Goal: Task Accomplishment & Management: Use online tool/utility

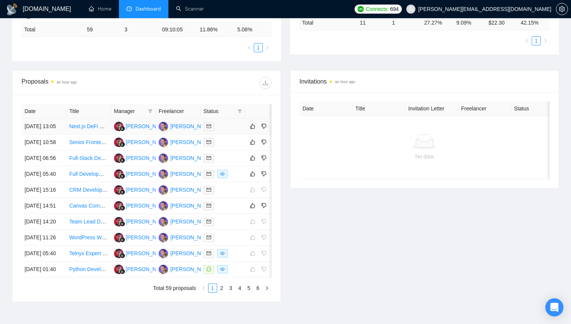
scroll to position [254, 0]
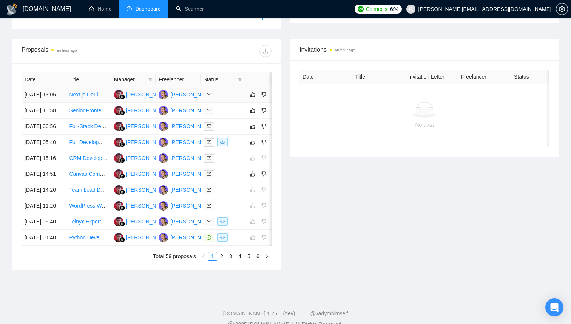
click at [110, 103] on td "Next.js DeFi widget for integration into other websites as iframe" at bounding box center [88, 95] width 45 height 16
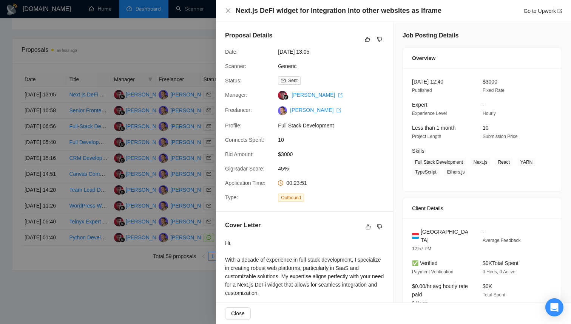
scroll to position [210, 0]
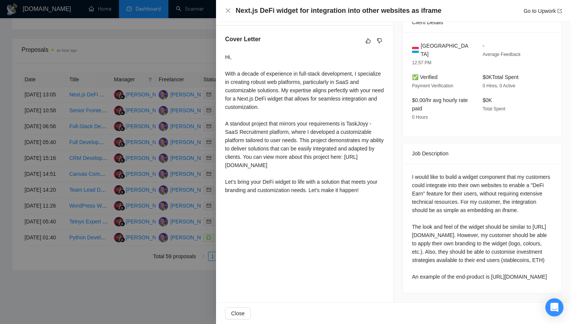
click at [185, 160] on div at bounding box center [285, 162] width 571 height 324
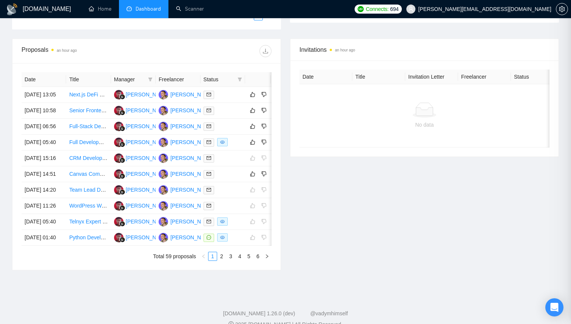
scroll to position [0, 0]
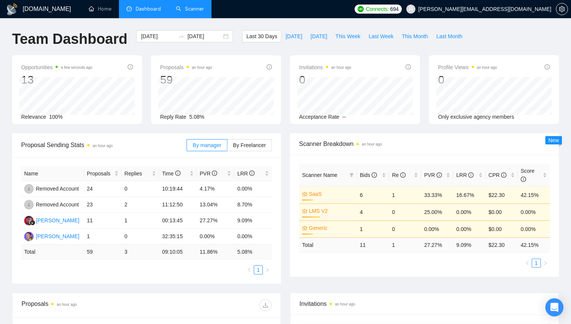
click at [190, 6] on link "Scanner" at bounding box center [190, 9] width 28 height 6
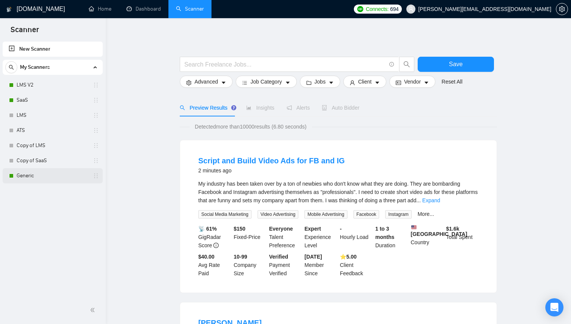
click at [32, 176] on link "Generic" at bounding box center [53, 175] width 72 height 15
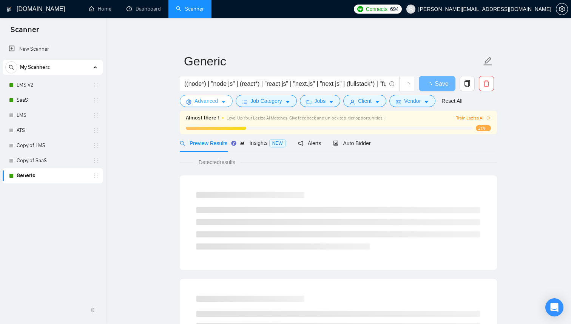
click at [227, 101] on button "Advanced" at bounding box center [206, 101] width 53 height 12
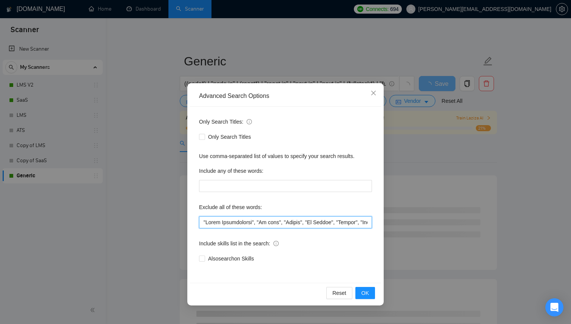
click at [244, 222] on input "text" at bounding box center [285, 222] width 173 height 12
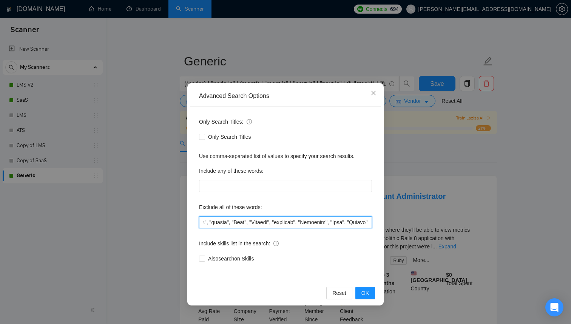
scroll to position [0, 9534]
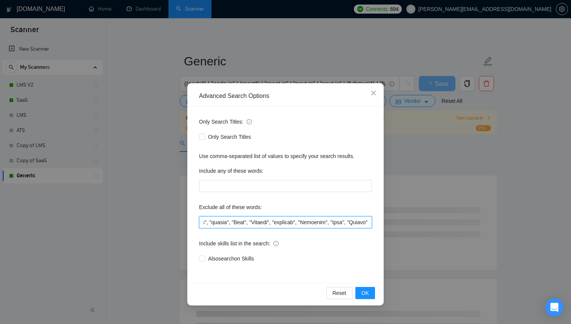
click at [325, 223] on input "text" at bounding box center [285, 222] width 173 height 12
type input ""Wrong Technologies", "No code", "Mobile", "No Agency", "Hiring", "Misc", "Wron…"
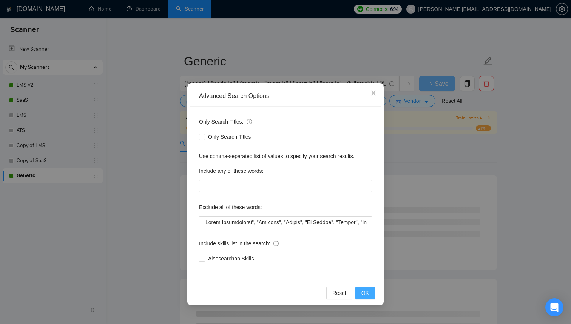
click at [370, 296] on button "OK" at bounding box center [365, 293] width 20 height 12
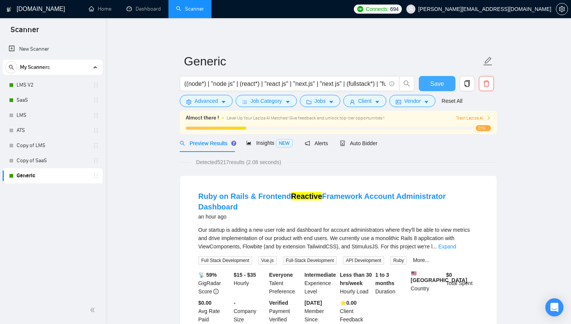
click at [445, 81] on button "Save" at bounding box center [437, 83] width 37 height 15
click at [228, 101] on button "Advanced" at bounding box center [206, 101] width 53 height 12
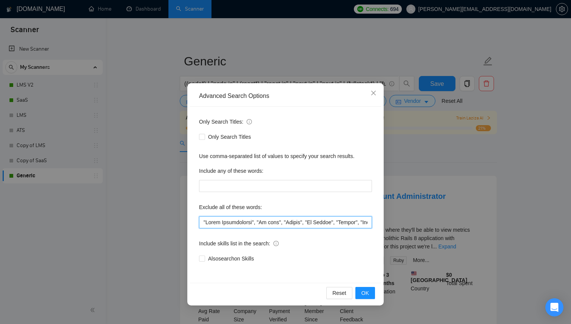
click at [256, 224] on input "text" at bounding box center [285, 222] width 173 height 12
type input ""Wrong Technologies", "No code", "Mobile", "No Agency", "Hiring", "Misc", "Wron…"
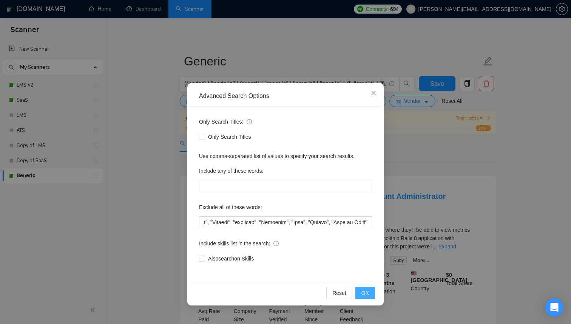
scroll to position [0, 0]
click at [367, 291] on span "OK" at bounding box center [365, 293] width 8 height 8
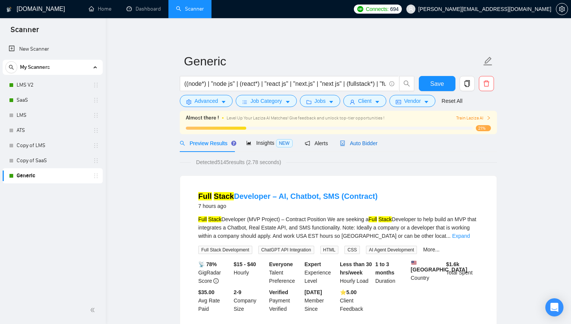
click at [360, 143] on span "Auto Bidder" at bounding box center [358, 143] width 37 height 6
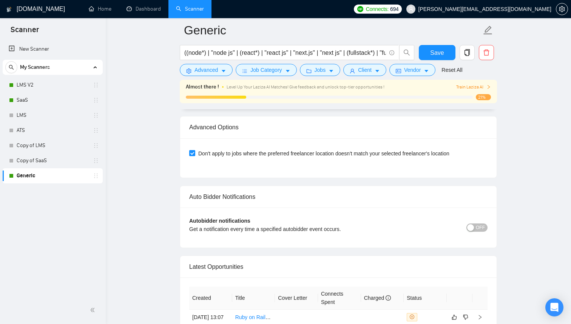
scroll to position [1790, 0]
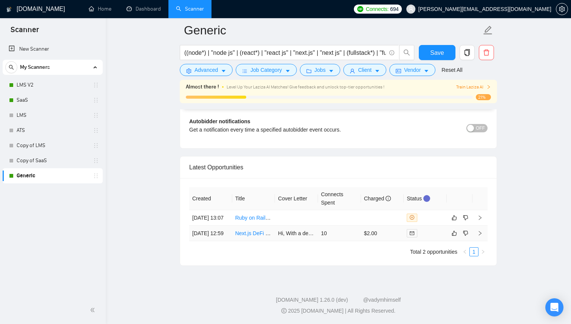
click at [347, 237] on td "10" at bounding box center [339, 232] width 43 height 15
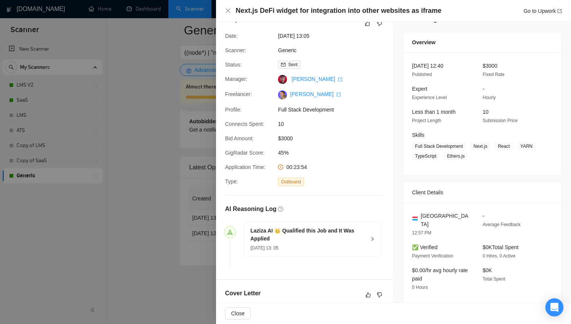
scroll to position [201, 0]
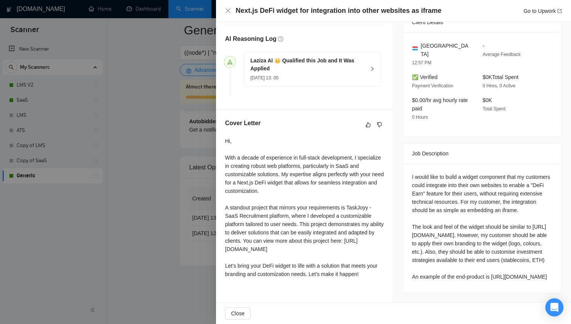
click at [158, 156] on div at bounding box center [285, 162] width 571 height 324
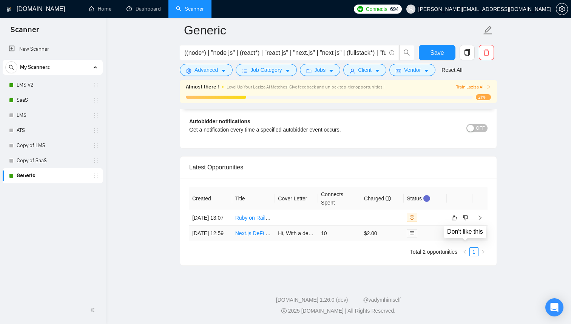
click at [466, 231] on icon "dislike" at bounding box center [465, 233] width 5 height 6
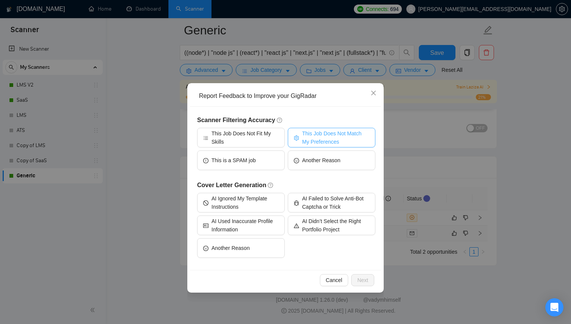
click at [312, 139] on span "This Job Does Not Match My Preferences" at bounding box center [335, 137] width 67 height 17
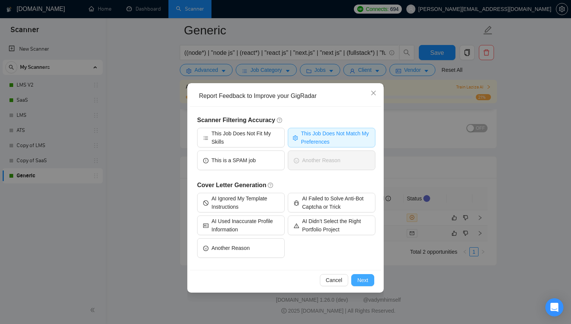
click at [365, 285] on button "Next" at bounding box center [362, 280] width 23 height 12
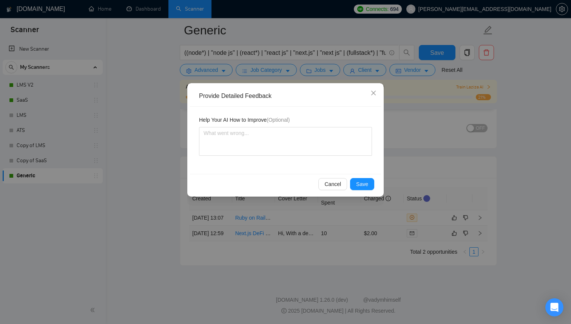
click at [282, 162] on div "Help Your AI How to Improve (Optional)" at bounding box center [285, 140] width 191 height 67
click at [282, 148] on textarea at bounding box center [285, 141] width 173 height 29
type textarea "Y"
type textarea "Yo"
type textarea "You"
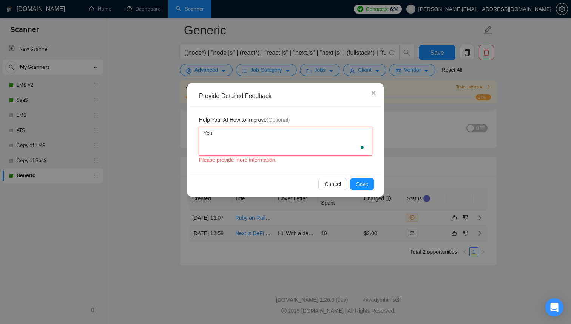
type textarea "You"
type textarea "You sh"
type textarea "You sho"
type textarea "You shou"
type textarea "You shoul"
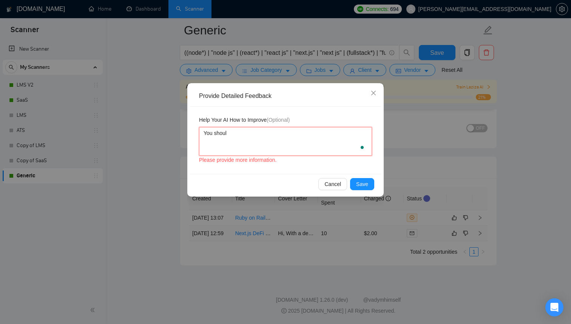
type textarea "You should"
type textarea "You should n"
type textarea "You should no"
type textarea "You should not"
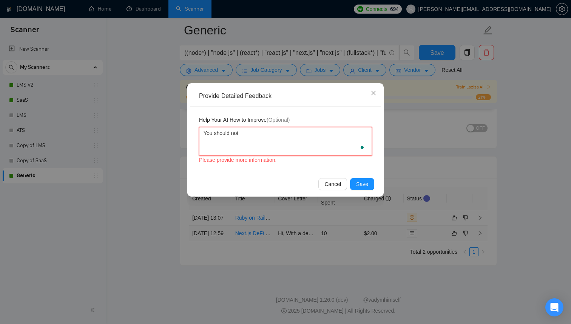
type textarea "You should not"
type textarea "You should not m"
type textarea "You should not ma"
type textarea "You should not mat"
type textarea "You should not matc"
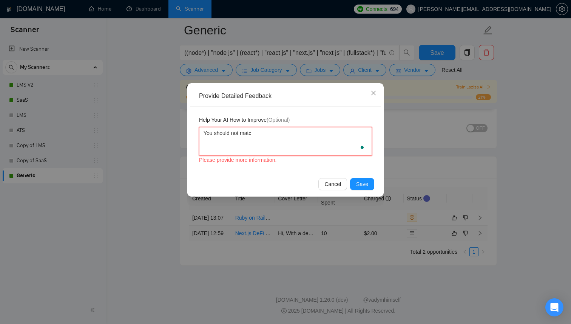
type textarea "You should not match"
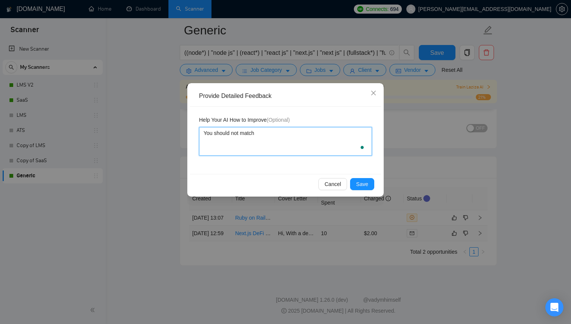
type textarea "You should not match"
type textarea "You should not matc"
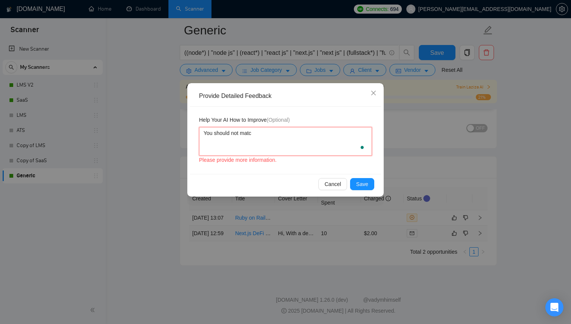
type textarea "You should not mat"
type textarea "You should not ma"
type textarea "You should not m"
type textarea "You should not"
type textarea "You should not b"
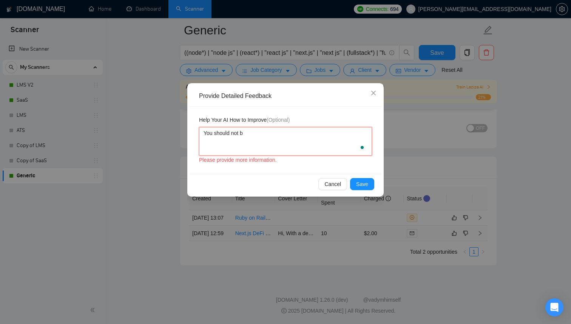
type textarea "You should not bu"
type textarea "You should not bud"
type textarea "You should not bu"
type textarea "You should not b"
type textarea "You should not bi"
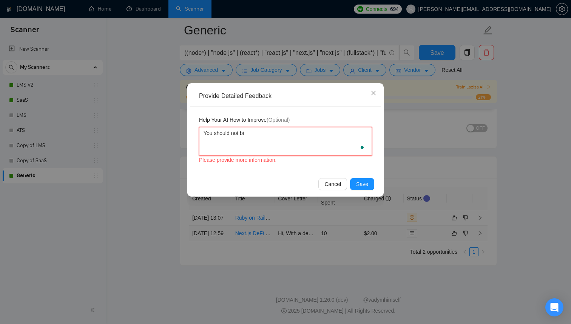
type textarea "You should not bid"
type textarea "You should not bid f"
type textarea "You should not bid fo"
type textarea "You should not bid for"
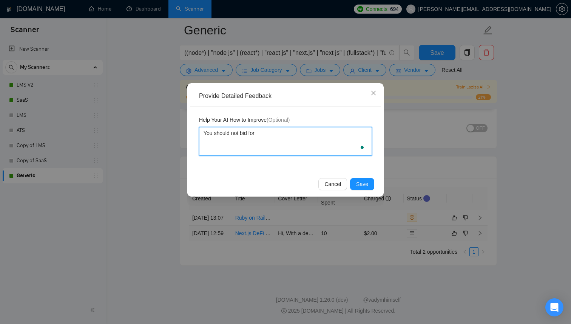
type textarea "You should not bid for"
type textarea "You should not bid for D"
type textarea "You should not bid for DI"
type textarea "You should not bid for DIF"
type textarea "You should not bid for DI"
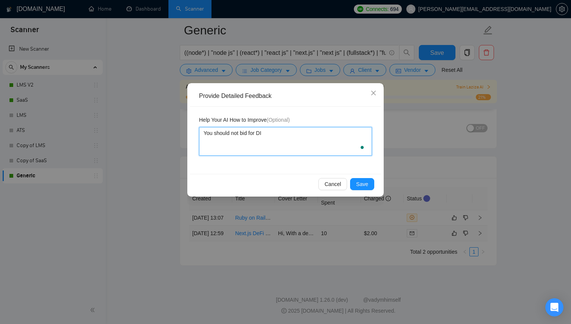
type textarea "You should not bid for D"
type textarea "You should not bid for De"
type textarea "You should not bid for D"
type textarea "You should not bid for"
type textarea "You should not bid for c"
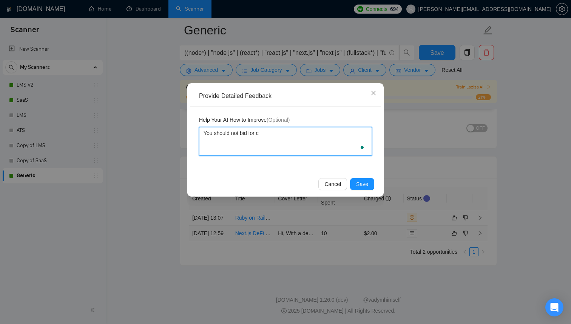
type textarea "You should not bid for cr"
type textarea "You should not bid for cry"
type textarea "You should not bid for cryp"
type textarea "You should not bid for crypt"
type textarea "You should not bid for crypto"
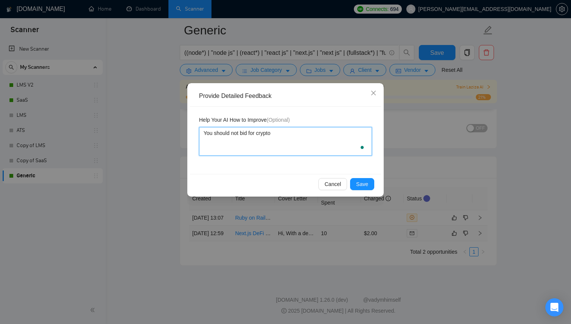
type textarea "You should not bid for crypto"
type textarea "You should not bid for crypto r"
type textarea "You should not bid for crypto rel"
type textarea "You should not bid for crypto rela"
type textarea "You should not bid for crypto relat"
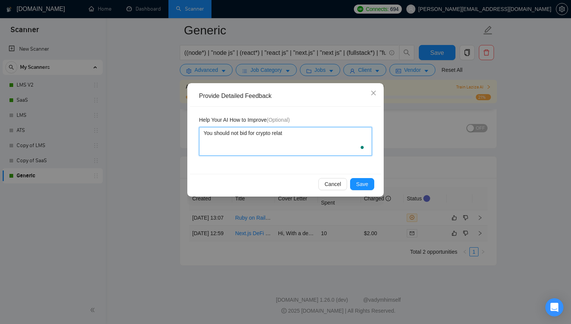
type textarea "You should not bid for crypto relate"
type textarea "You should not bid for crypto related"
type textarea "You should not bid for crypto related p"
type textarea "You should not bid for crypto related pr"
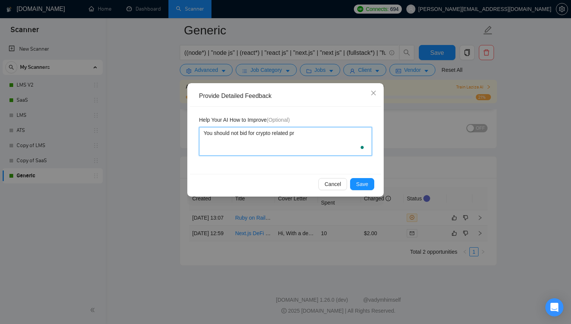
type textarea "You should not bid for crypto related pro"
type textarea "You should not bid for crypto related proj"
type textarea "You should not bid for crypto related proje"
type textarea "You should not bid for crypto related projec"
type textarea "You should not bid for crypto related project"
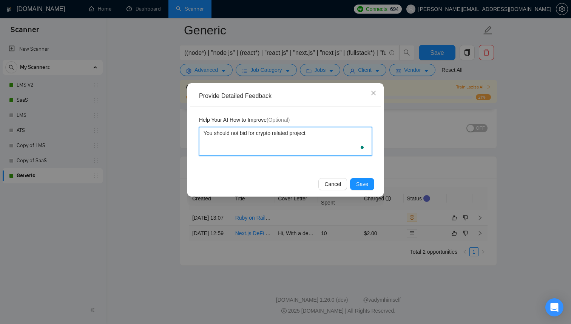
type textarea "You should not bid for crypto related project."
type textarea "You should not bid for crypto related project.s"
type textarea "You should not bid for crypto related project."
type textarea "You should not bid for crypto related project"
type textarea "You should not bid for crypto related projects"
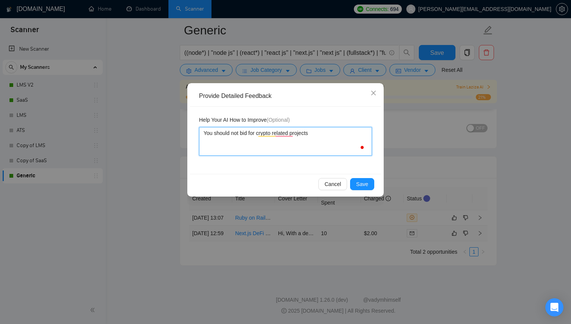
type textarea "You should not bid for crypto related projects."
type textarea "You should not bid for crypto related projects. Y"
type textarea "You should not bid for crypto related projects. Yo"
type textarea "You should not bid for crypto related projects. You"
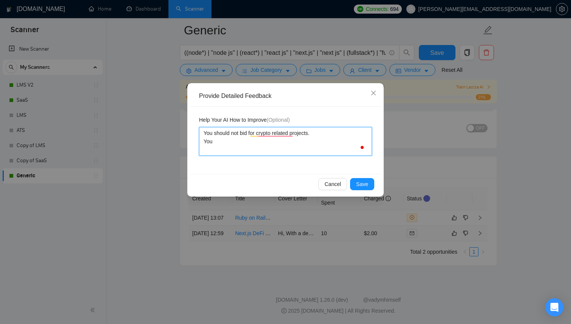
type textarea "You should not bid for crypto related projects. You"
type textarea "You should not bid for crypto related projects. You s"
type textarea "You should not bid for crypto related projects. You sh"
type textarea "You should not bid for crypto related projects. You sho"
type textarea "You should not bid for crypto related projects. You shou"
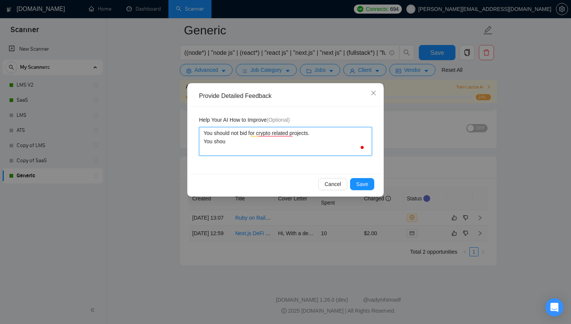
type textarea "You should not bid for crypto related projects. You shoul"
type textarea "You should not bid for crypto related projects. You should"
type textarea "You should not bid for crypto related projects. You should n"
type textarea "You should not bid for crypto related projects. You should no"
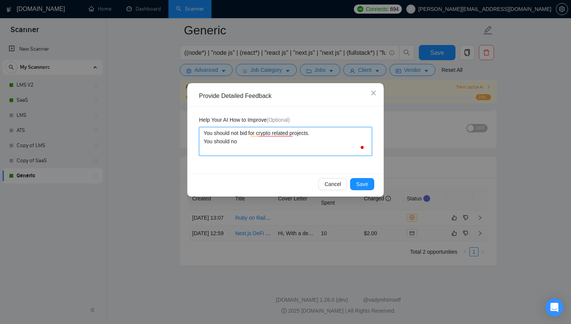
type textarea "You should not bid for crypto related projects. You should not"
type textarea "You should not bid for crypto related projects. You should not b"
type textarea "You should not bid for crypto related projects. You should not bi"
type textarea "You should not bid for crypto related projects. You should not bid"
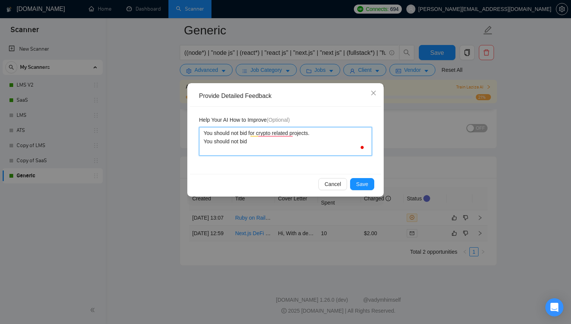
type textarea "You should not bid for crypto related projects. You should not bid"
type textarea "You should not bid for crypto related projects. You should not bid f"
type textarea "You should not bid for crypto related projects. You should not bid fo"
type textarea "You should not bid for crypto related projects. You should not bid for"
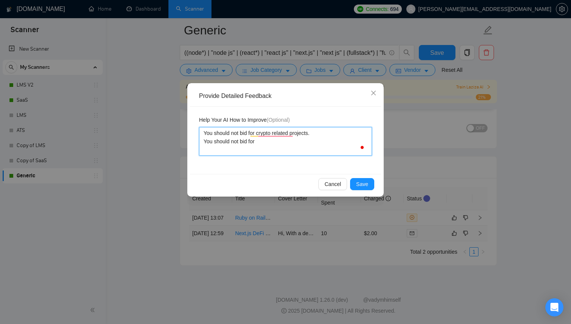
type textarea "You should not bid for crypto related projects. You should not bid for w"
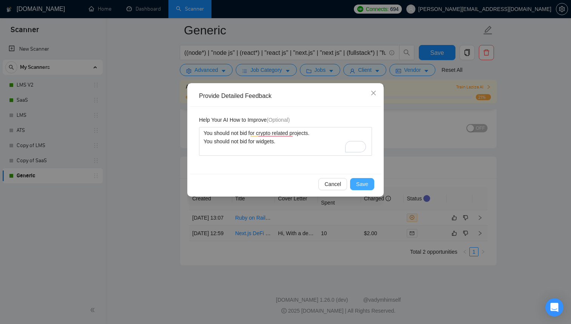
click at [367, 184] on span "Save" at bounding box center [362, 184] width 12 height 8
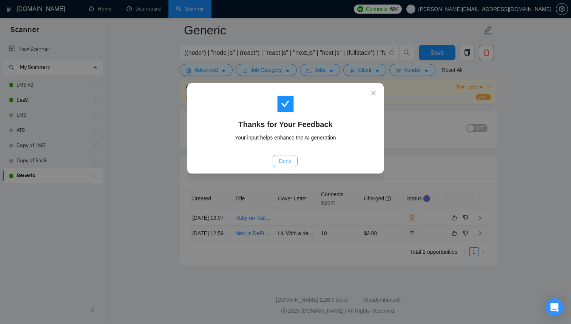
click at [286, 164] on span "Done" at bounding box center [285, 161] width 12 height 8
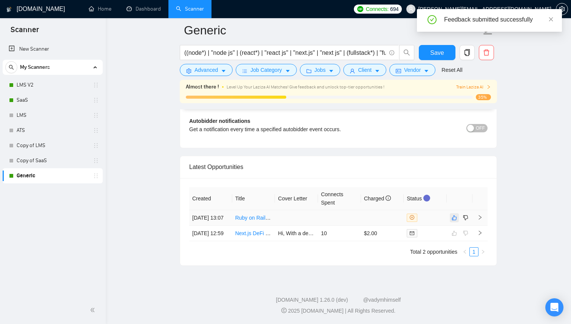
scroll to position [1763, 0]
click at [455, 215] on icon "like" at bounding box center [454, 218] width 5 height 6
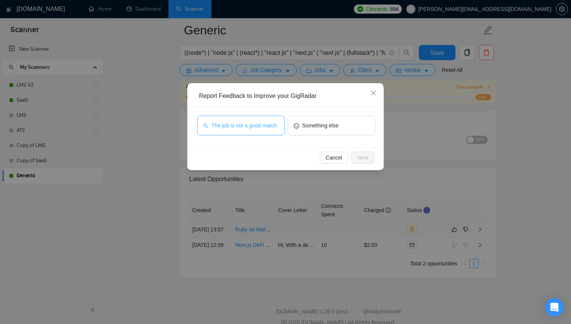
click at [269, 130] on span "The job is not a good match" at bounding box center [244, 125] width 65 height 8
click at [369, 157] on button "Next" at bounding box center [362, 157] width 23 height 12
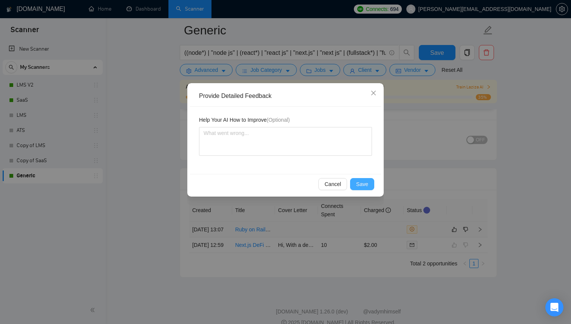
click at [364, 184] on span "Save" at bounding box center [362, 184] width 12 height 8
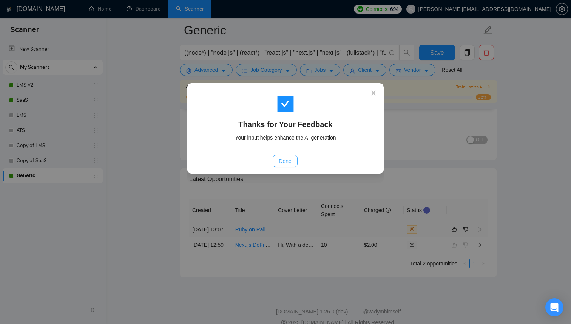
click at [292, 159] on button "Done" at bounding box center [285, 161] width 25 height 12
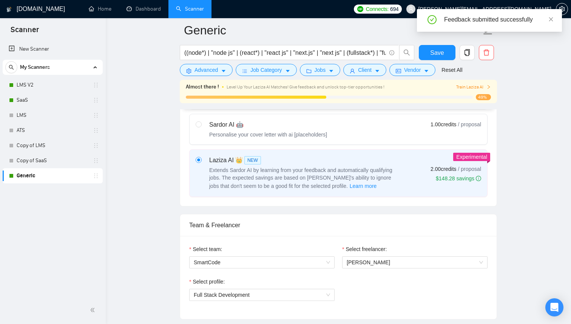
scroll to position [0, 0]
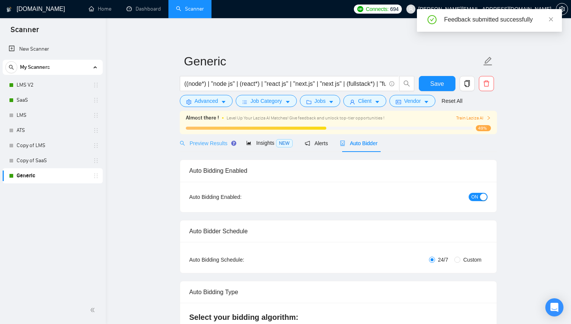
click at [213, 138] on div "Preview Results" at bounding box center [207, 143] width 54 height 18
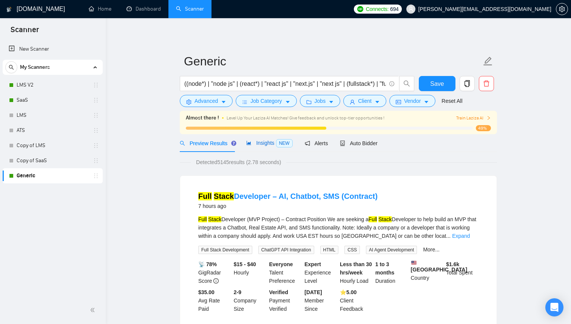
click at [259, 147] on div "Insights NEW" at bounding box center [269, 143] width 46 height 9
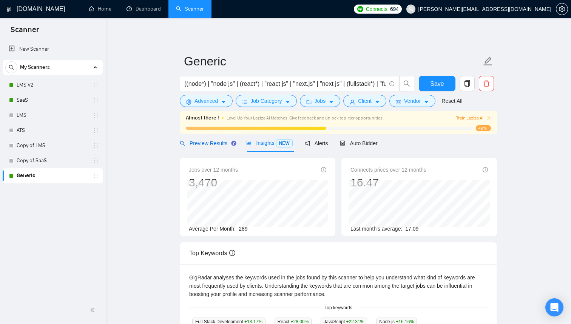
click at [207, 141] on span "Preview Results" at bounding box center [207, 143] width 54 height 6
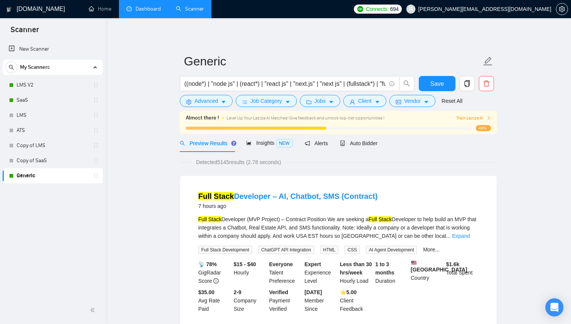
click at [146, 6] on link "Dashboard" at bounding box center [144, 9] width 34 height 6
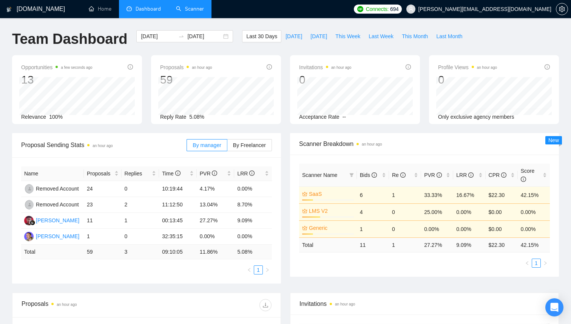
click at [192, 12] on link "Scanner" at bounding box center [190, 9] width 28 height 6
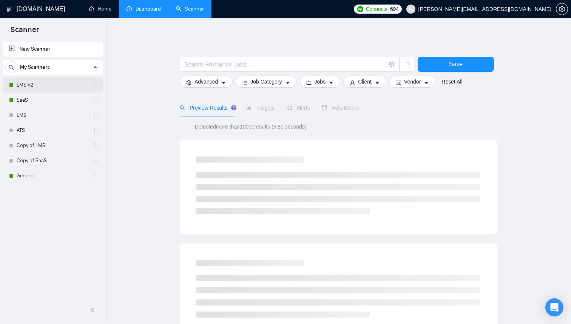
click at [48, 82] on link "LMS V2" at bounding box center [53, 84] width 72 height 15
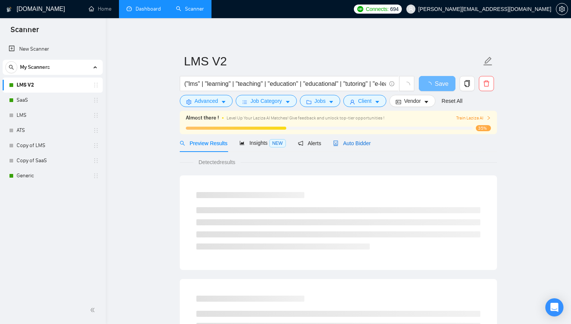
click at [358, 145] on span "Auto Bidder" at bounding box center [351, 143] width 37 height 6
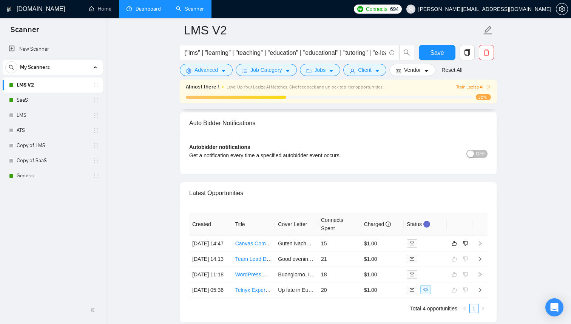
scroll to position [1655, 0]
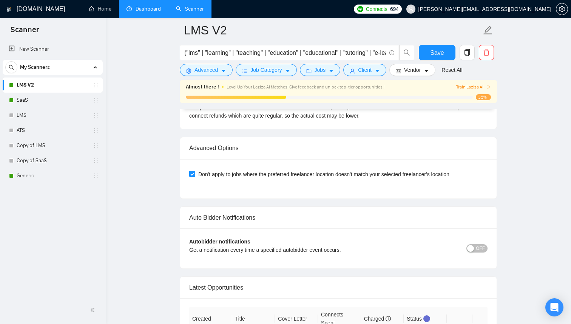
click at [480, 251] on span "OFF" at bounding box center [480, 248] width 9 height 8
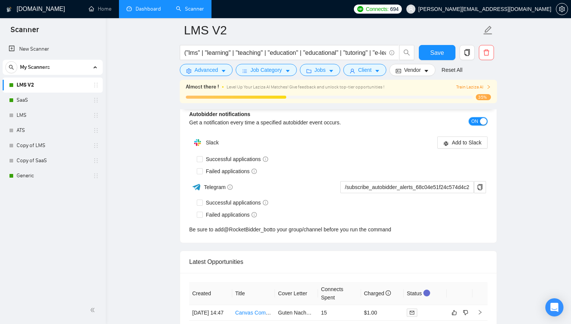
scroll to position [1784, 0]
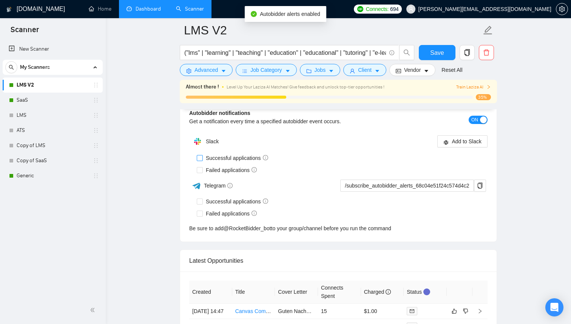
click at [201, 161] on label "Successful applications" at bounding box center [234, 158] width 74 height 8
click at [201, 160] on input "Successful applications" at bounding box center [199, 157] width 5 height 5
click at [201, 145] on img at bounding box center [197, 141] width 15 height 15
click at [200, 170] on input "Failed applications" at bounding box center [199, 169] width 5 height 5
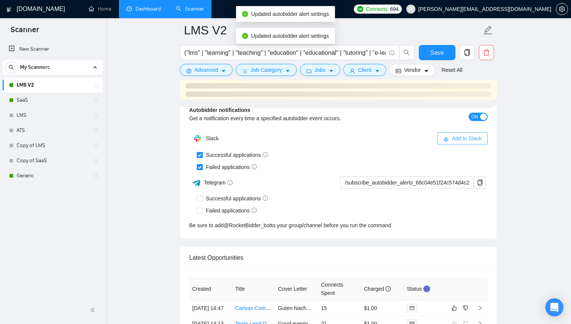
click at [465, 118] on div "ON" at bounding box center [450, 116] width 75 height 9
click at [459, 138] on span "Add to Slack" at bounding box center [467, 138] width 30 height 8
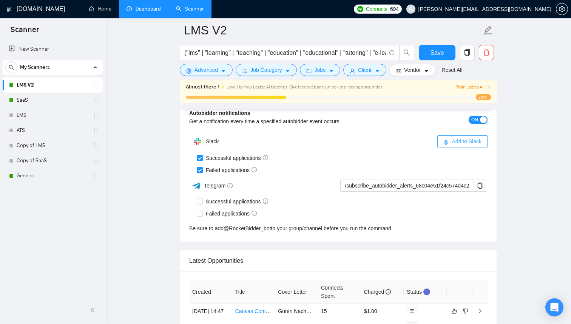
click at [458, 141] on span "Add to Slack" at bounding box center [467, 141] width 30 height 8
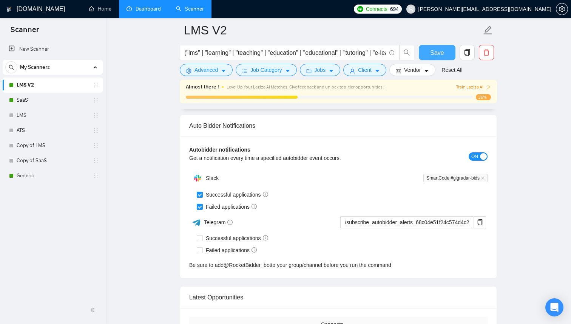
click at [440, 55] on span "Save" at bounding box center [437, 52] width 14 height 9
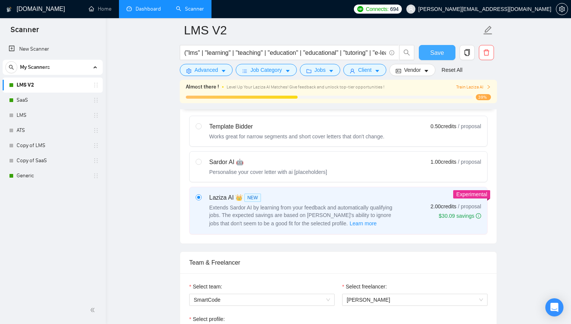
scroll to position [0, 0]
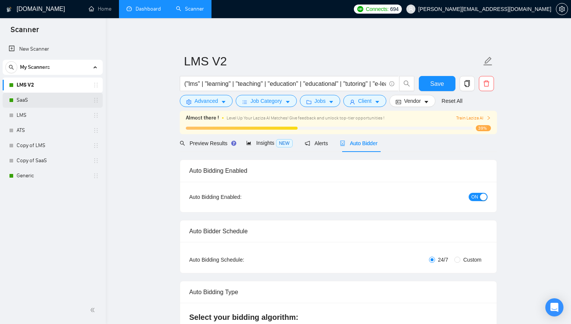
click at [54, 104] on link "SaaS" at bounding box center [53, 100] width 72 height 15
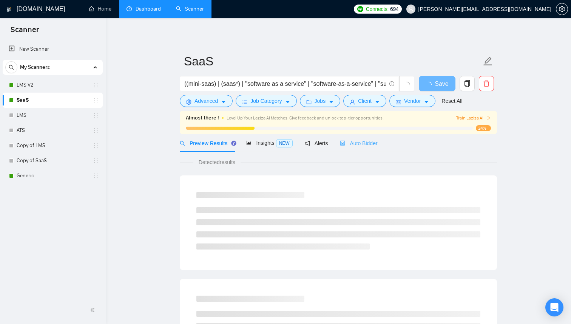
click at [374, 147] on div "Auto Bidder" at bounding box center [358, 143] width 37 height 18
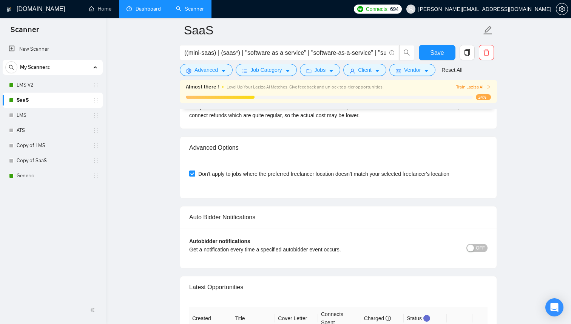
scroll to position [1705, 0]
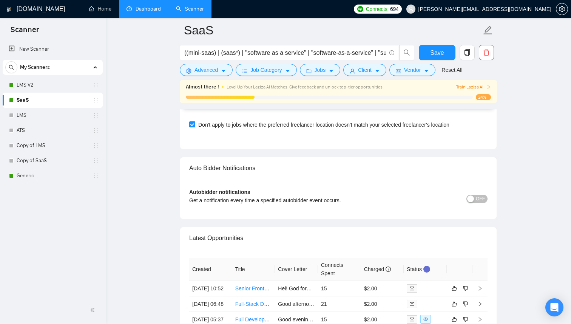
click at [481, 198] on span "OFF" at bounding box center [480, 199] width 9 height 8
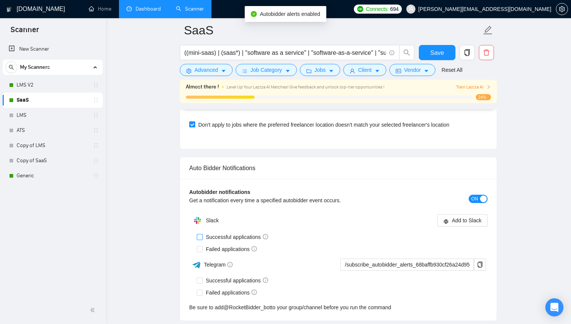
click at [199, 236] on input "Successful applications" at bounding box center [199, 236] width 5 height 5
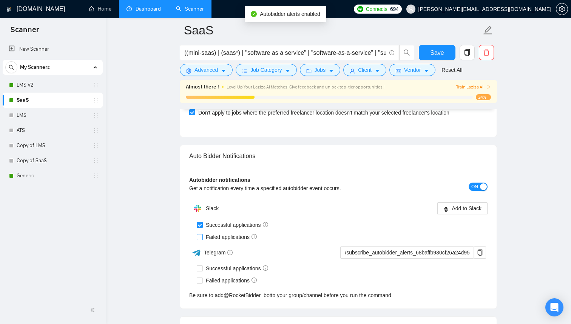
click at [200, 233] on label "Failed applications" at bounding box center [228, 237] width 63 height 8
click at [200, 234] on input "Failed applications" at bounding box center [199, 236] width 5 height 5
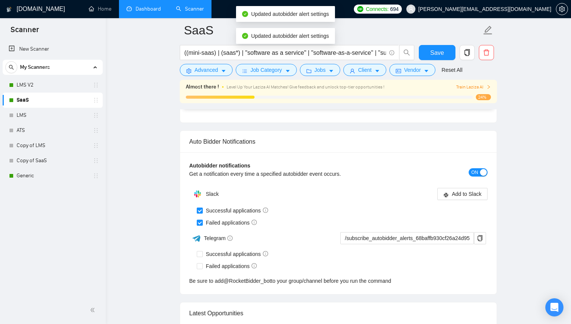
scroll to position [1748, 0]
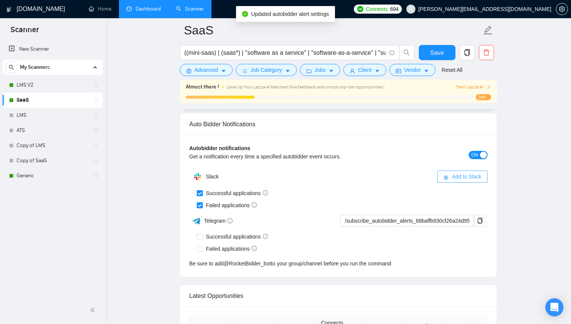
click at [460, 178] on span "Add to Slack" at bounding box center [467, 176] width 30 height 8
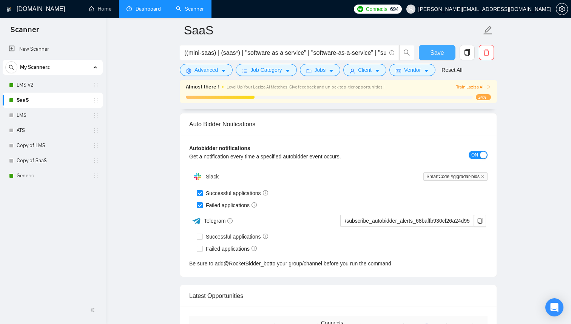
click at [442, 59] on button "Save" at bounding box center [437, 52] width 37 height 15
click at [37, 177] on link "Generic" at bounding box center [53, 175] width 72 height 15
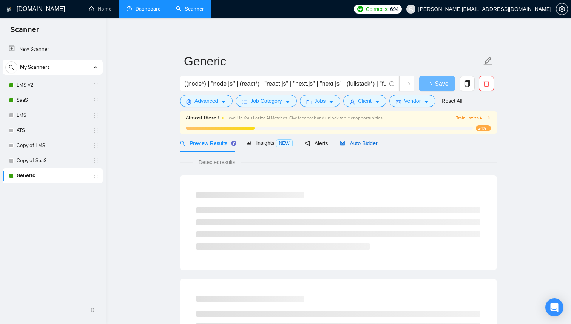
click at [364, 147] on div "Auto Bidder" at bounding box center [358, 143] width 37 height 8
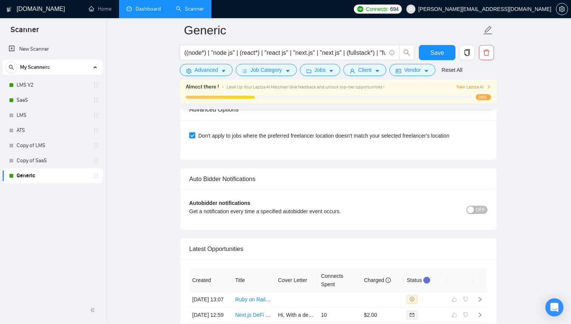
click at [476, 209] on span "OFF" at bounding box center [480, 209] width 9 height 8
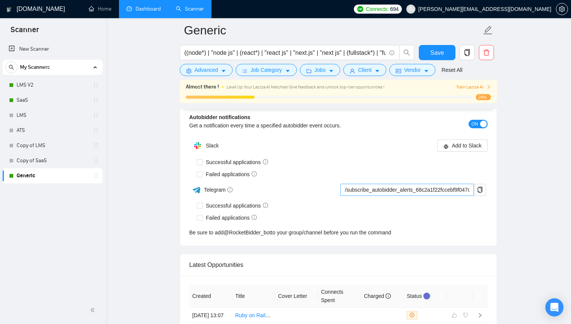
scroll to position [1774, 0]
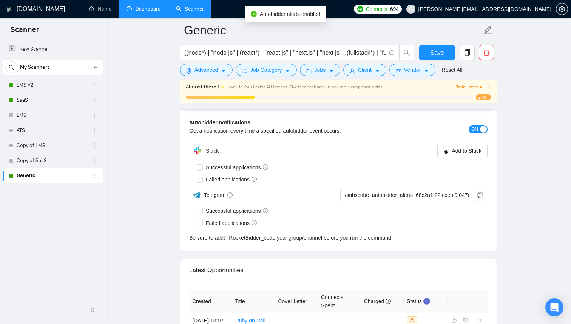
click at [452, 127] on div "ON" at bounding box center [450, 129] width 75 height 9
click at [454, 150] on span "Add to Slack" at bounding box center [467, 151] width 30 height 8
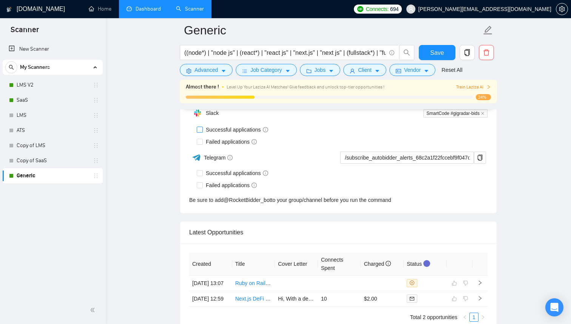
click at [201, 130] on input "Successful applications" at bounding box center [199, 129] width 5 height 5
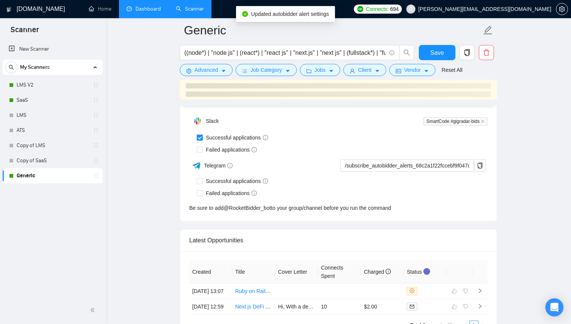
click at [201, 164] on div "Telegram" at bounding box center [263, 165] width 148 height 13
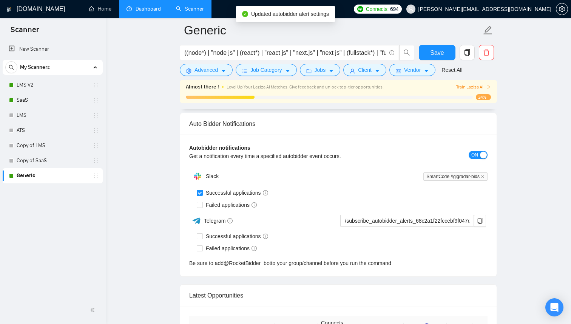
scroll to position [1706, 0]
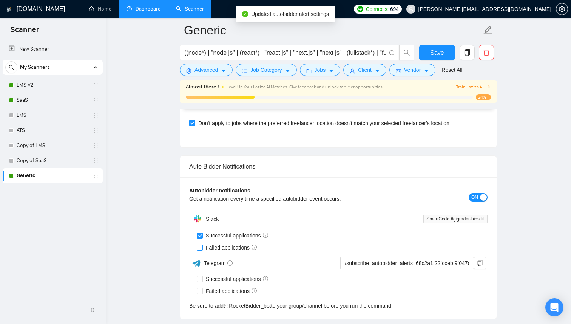
click at [202, 248] on input "Failed applications" at bounding box center [199, 246] width 5 height 5
click at [448, 51] on button "Save" at bounding box center [437, 52] width 37 height 15
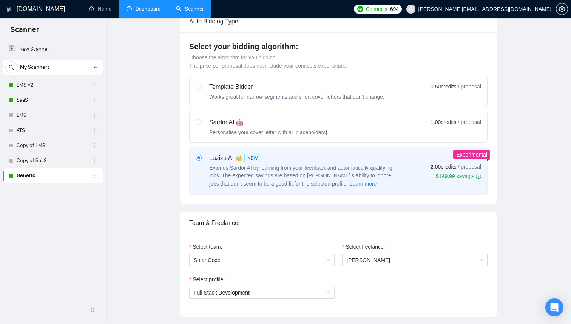
scroll to position [0, 0]
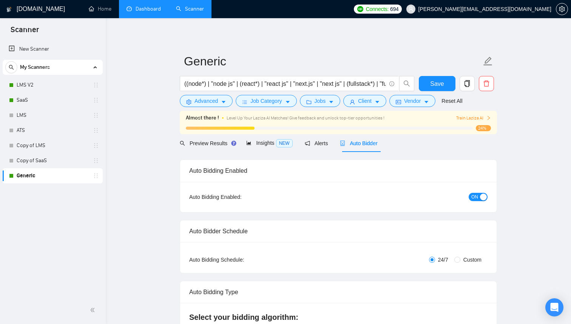
click at [148, 8] on link "Dashboard" at bounding box center [144, 9] width 34 height 6
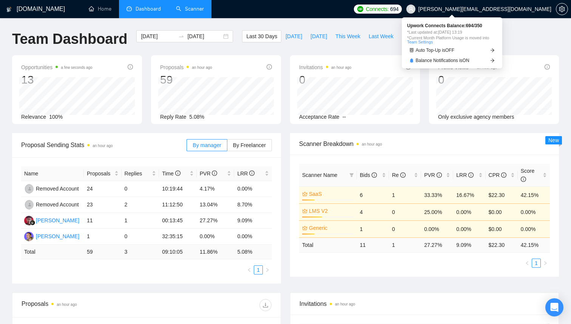
click at [398, 12] on span "694" at bounding box center [394, 9] width 8 height 8
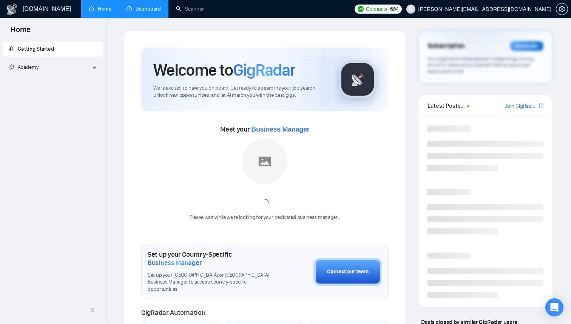
click at [142, 6] on link "Dashboard" at bounding box center [144, 9] width 34 height 6
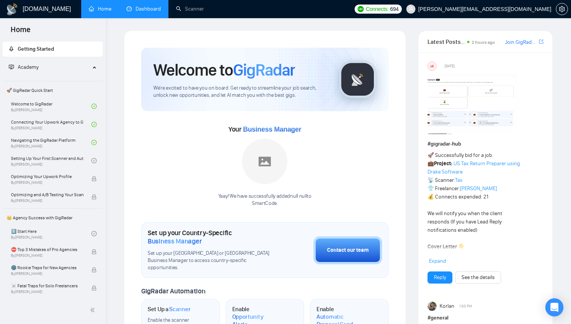
click at [142, 7] on link "Dashboard" at bounding box center [144, 9] width 34 height 6
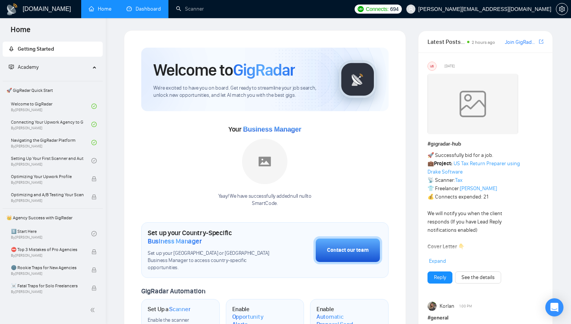
click at [143, 7] on link "Dashboard" at bounding box center [144, 9] width 34 height 6
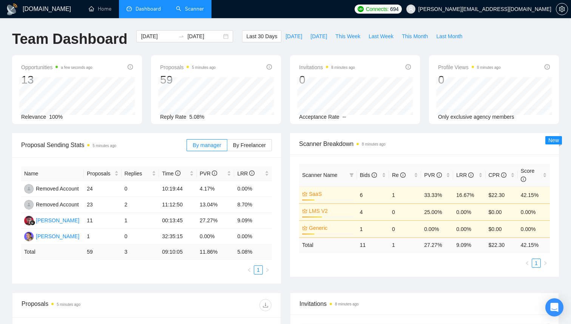
click at [176, 11] on link "Scanner" at bounding box center [190, 9] width 28 height 6
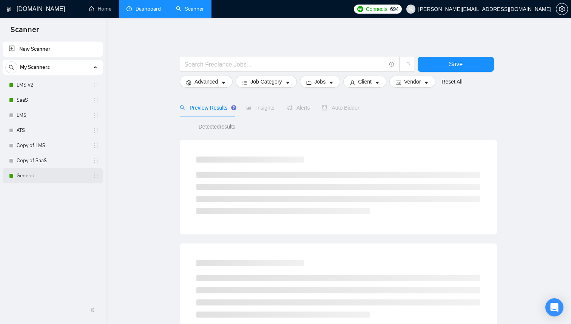
click at [29, 179] on link "Generic" at bounding box center [53, 175] width 72 height 15
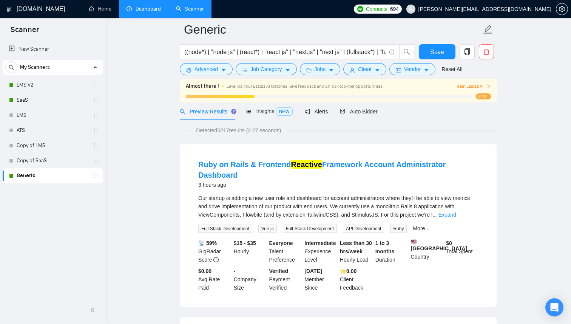
scroll to position [33, 0]
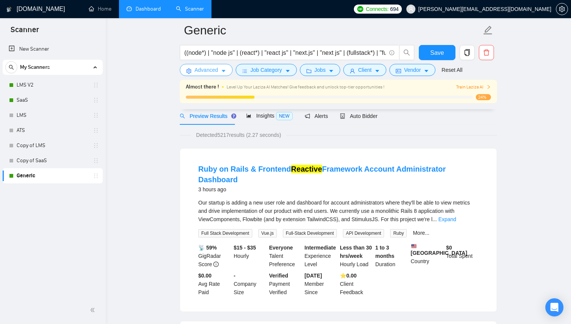
click at [216, 71] on span "Advanced" at bounding box center [206, 70] width 23 height 8
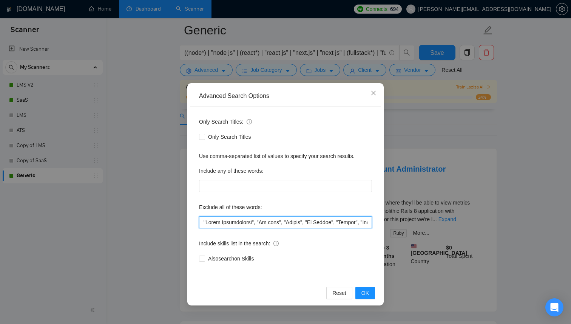
click at [234, 226] on input "text" at bounding box center [285, 222] width 173 height 12
type input ""Wrong Technologies", "No code", "Mobile", "No Agency", "Hiring", "Misc", "Wron…"
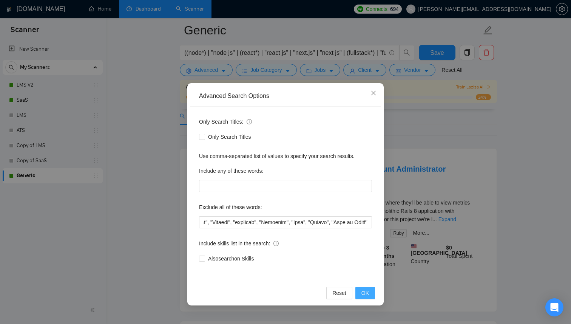
scroll to position [0, 0]
click at [368, 293] on span "OK" at bounding box center [365, 293] width 8 height 8
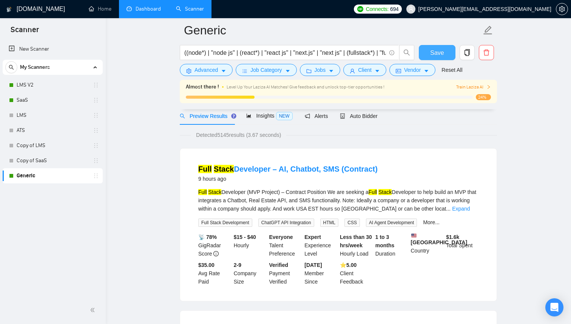
click at [434, 50] on span "Save" at bounding box center [437, 52] width 14 height 9
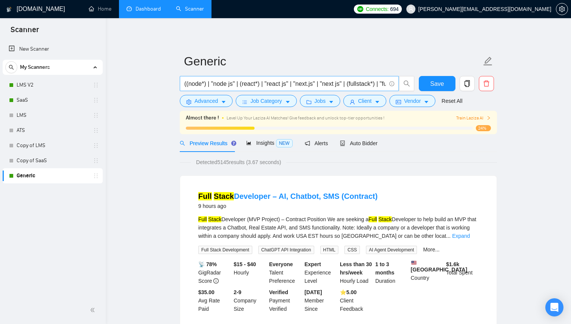
click at [223, 84] on input "((node*) | "node js" | (react*) | "react js" | "next.js" | "next js" | (fullsta…" at bounding box center [285, 83] width 202 height 9
type input "((node*) | "node js" | (react*) | "react js" | "next.js" | "next js" | (fullsta…"
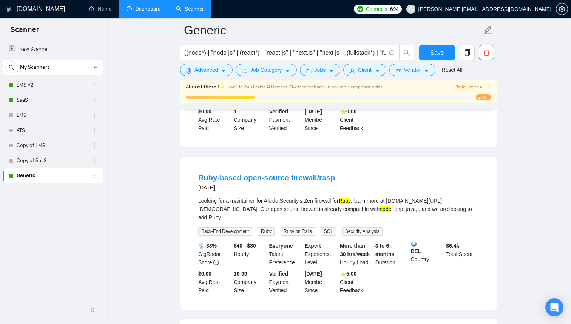
scroll to position [507, 0]
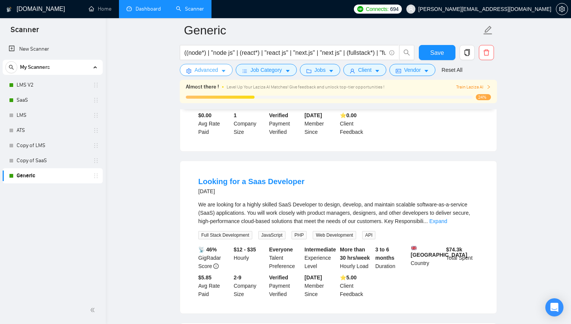
click at [224, 70] on icon "caret-down" at bounding box center [223, 70] width 5 height 5
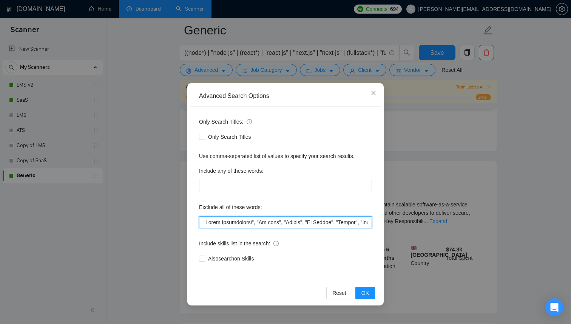
click at [252, 226] on input "text" at bounding box center [285, 222] width 173 height 12
click at [252, 225] on input "text" at bounding box center [285, 222] width 173 height 12
type input ""Wrong Technologies", "No code", "Mobile", "No Agency", "Hiring", "Misc", "Wron…"
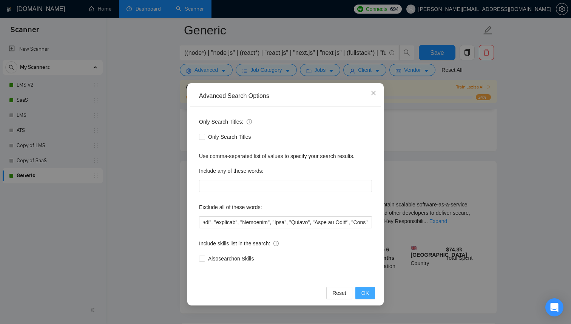
scroll to position [0, 0]
click at [369, 292] on button "OK" at bounding box center [365, 293] width 20 height 12
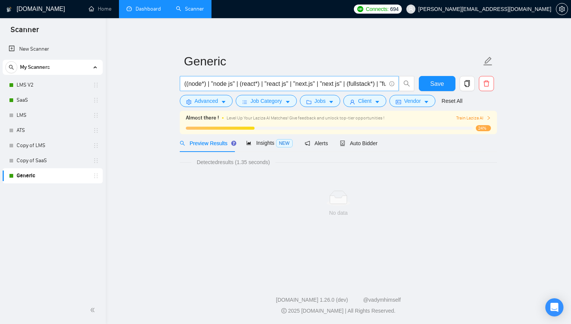
click at [371, 85] on input "((node*) | "node js" | (react*) | "react js" | "next.js" | "next js" | (fullsta…" at bounding box center [285, 83] width 202 height 9
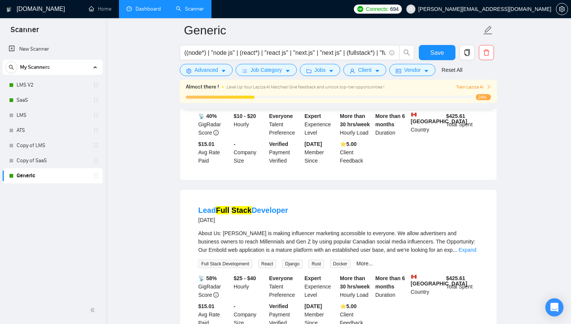
scroll to position [43, 0]
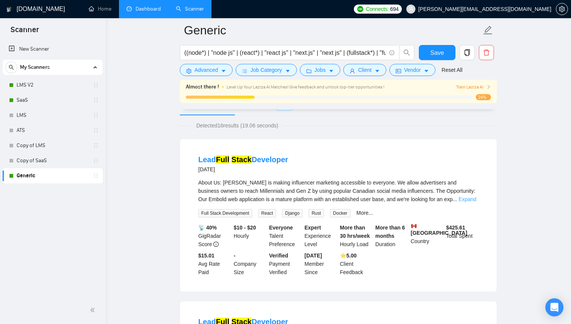
click at [463, 201] on link "Expand" at bounding box center [468, 199] width 18 height 6
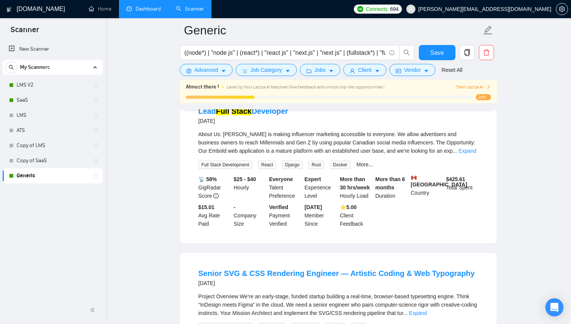
scroll to position [824, 0]
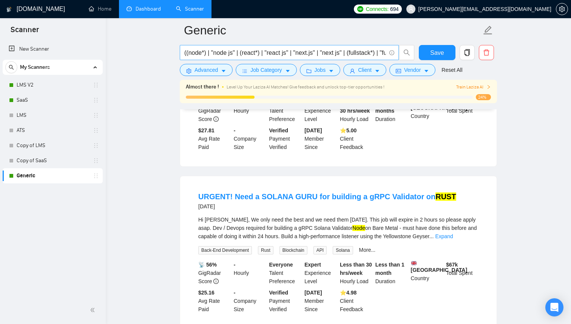
click at [296, 56] on input "((node*) | "node js" | (react*) | "react js" | "next.js" | "next js" | (fullsta…" at bounding box center [285, 52] width 202 height 9
click at [380, 54] on input "((node*) | "node js" | (react*) | "react js" | "next.js" | "next js" | (fullsta…" at bounding box center [285, 52] width 202 height 9
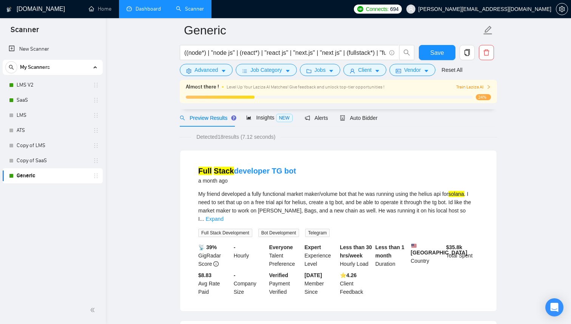
scroll to position [0, 0]
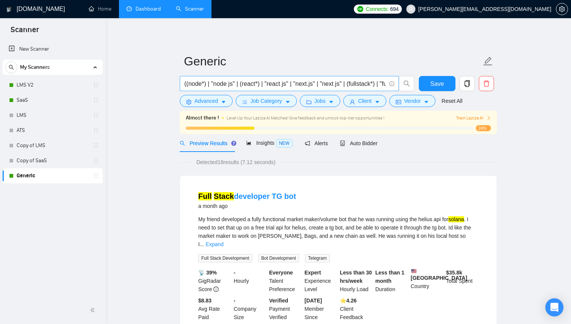
click at [254, 88] on input "((node*) | "node js" | (react*) | "react js" | "next.js" | "next js" | (fullsta…" at bounding box center [285, 83] width 202 height 9
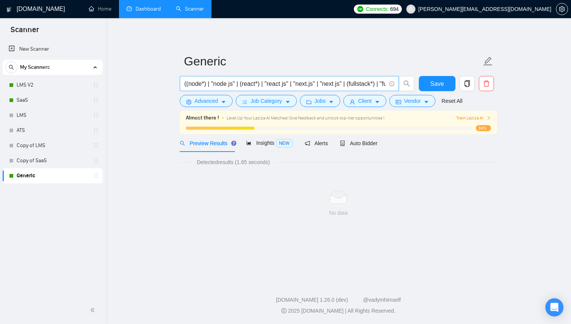
click at [239, 85] on input "((node*) | "node js" | (react*) | "react js" | "next.js" | "next js" | (fullsta…" at bounding box center [285, 83] width 202 height 9
click at [153, 161] on main "Generic ((node*) | "node js" | (react*) | "react js" | "next.js" | "next js" | …" at bounding box center [338, 147] width 441 height 235
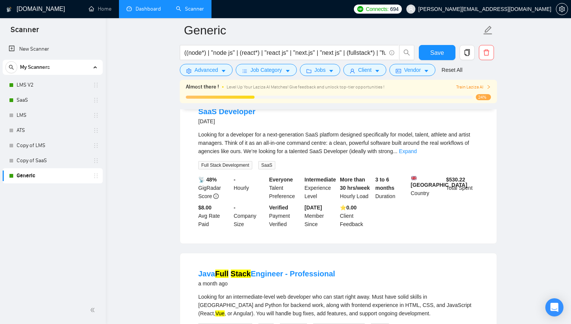
scroll to position [526, 0]
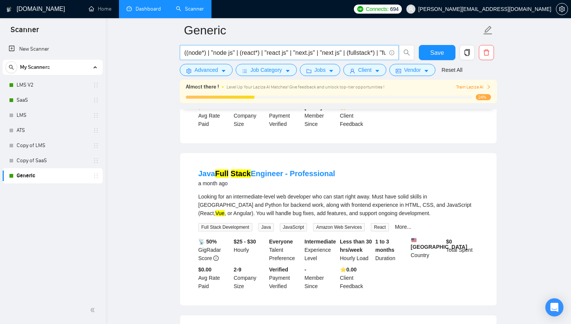
click at [265, 52] on input "((node*) | "node js" | (react*) | "react js" | "next.js" | "next js" | (fullsta…" at bounding box center [285, 52] width 202 height 9
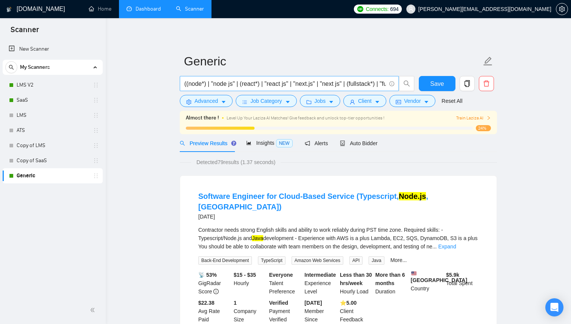
click at [278, 79] on input "((node*) | "node js" | (react*) | "react js" | "next.js" | "next js" | (fullsta…" at bounding box center [285, 83] width 202 height 9
click at [379, 86] on input "((node*) | "node js" | (react*) | "react js" | "next.js" | "next js" | (fullsta…" at bounding box center [285, 83] width 202 height 9
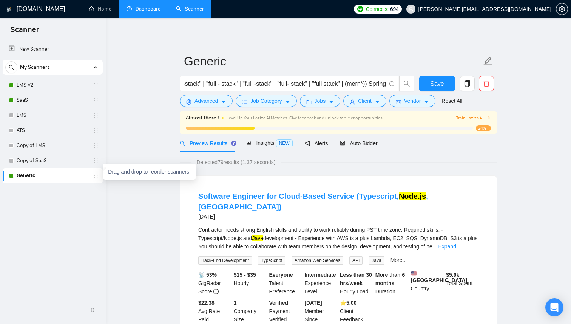
click at [135, 173] on div "Drag and drop to reorder scanners." at bounding box center [149, 172] width 93 height 16
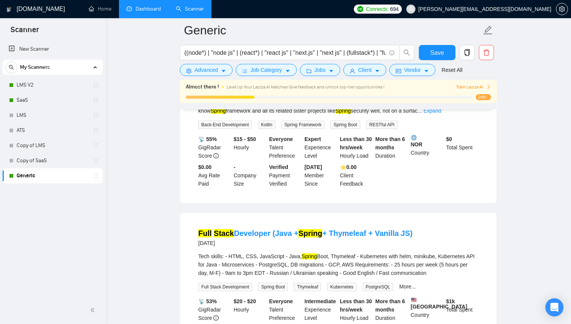
scroll to position [296, 0]
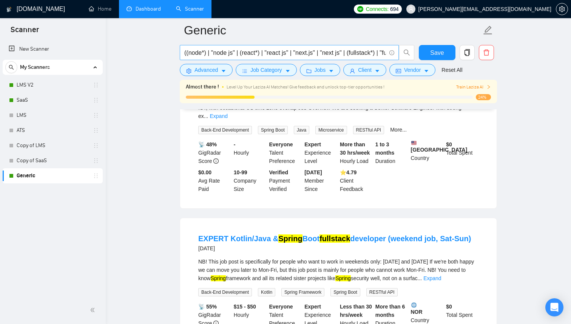
click at [331, 55] on input "((node*) | "node js" | (react*) | "react js" | "next.js" | "next js" | (fullsta…" at bounding box center [285, 52] width 202 height 9
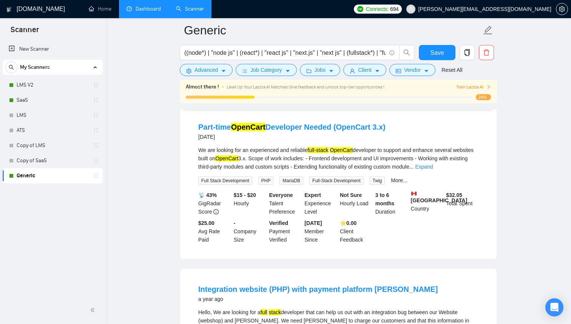
scroll to position [0, 0]
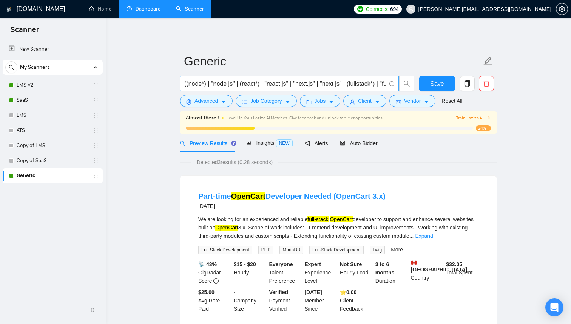
click at [284, 86] on input "((node*) | "node js" | (react*) | "react js" | "next.js" | "next js" | (fullsta…" at bounding box center [285, 83] width 202 height 9
click at [310, 83] on input "((node*) | "node js" | (react*) | "react js" | "next.js" | "next js" | (fullsta…" at bounding box center [285, 83] width 202 height 9
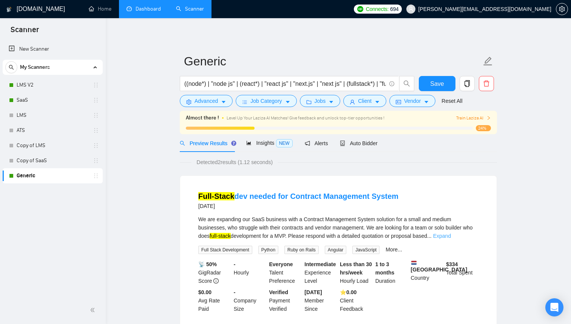
click at [451, 236] on link "Expand" at bounding box center [442, 236] width 18 height 6
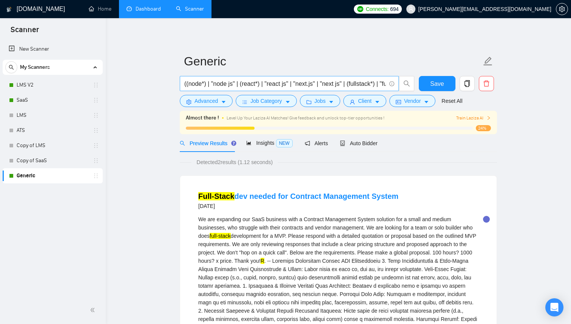
click at [269, 87] on input "((node*) | "node js" | (react*) | "react js" | "next.js" | "next js" | (fullsta…" at bounding box center [285, 83] width 202 height 9
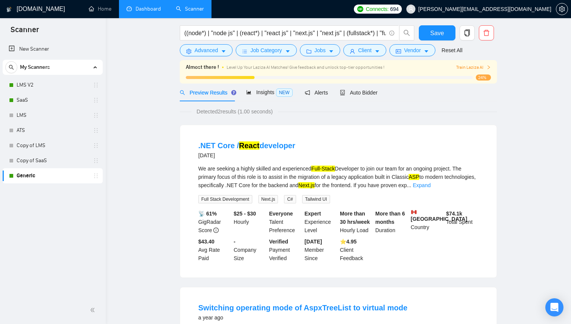
scroll to position [0, 0]
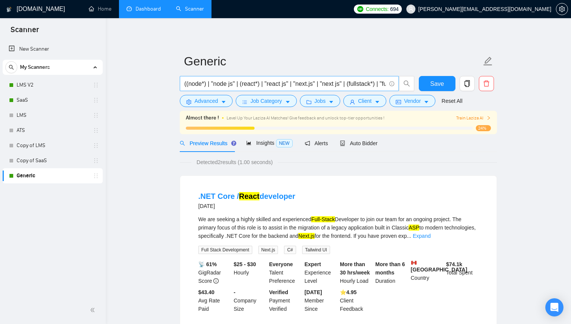
click at [264, 85] on input "((node*) | "node js" | (react*) | "react js" | "next.js" | "next js" | (fullsta…" at bounding box center [285, 83] width 202 height 9
click at [158, 167] on main "Generic ((node*) | "node js" | (react*) | "react js" | "next.js" | "next js" | …" at bounding box center [338, 270] width 441 height 480
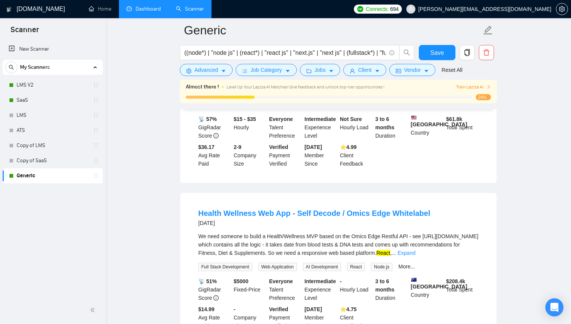
scroll to position [322, 0]
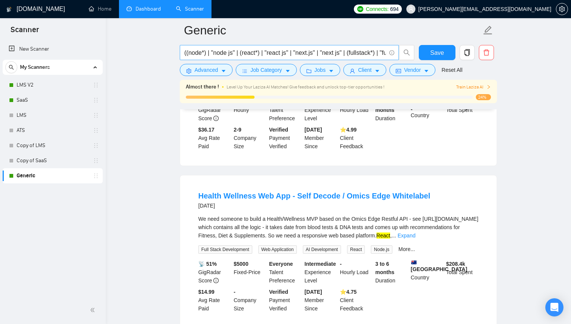
click at [316, 56] on input "((node*) | "node js" | (react*) | "react js" | "next.js" | "next js" | (fullsta…" at bounding box center [285, 52] width 202 height 9
type input "((node*) | "node js" | (react*) | "react js" | "next.js" | "next js" | (fullsta…"
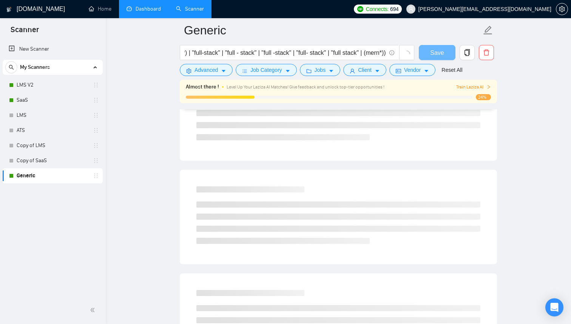
scroll to position [0, 0]
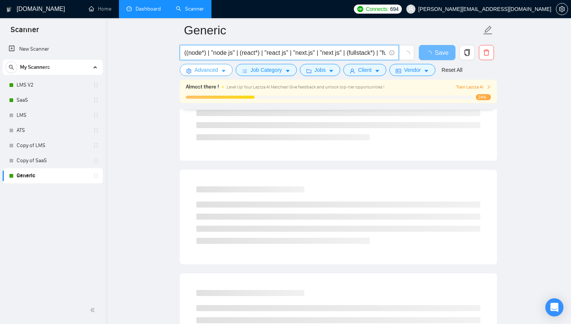
click at [219, 74] on button "Advanced" at bounding box center [206, 70] width 53 height 12
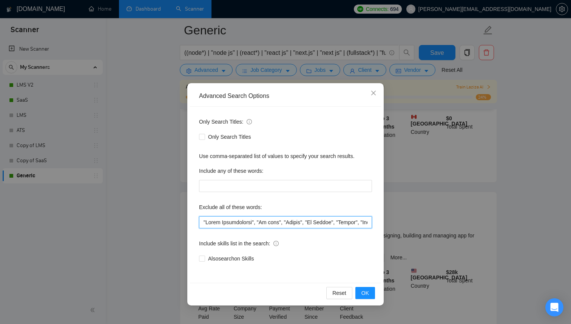
click at [223, 219] on input "text" at bounding box center [285, 222] width 173 height 12
type input ""Wrong Technologies", "No code", "Mobile", "No Agency", "Hiring", "Misc", "Wron…"
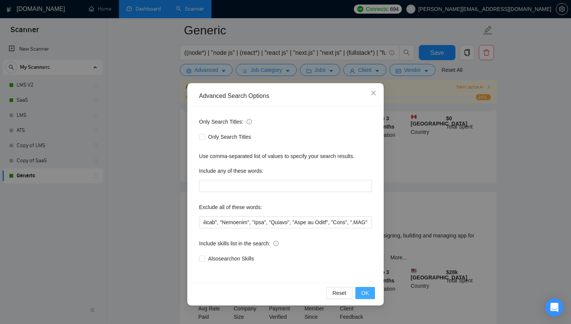
scroll to position [0, 0]
click at [372, 296] on button "OK" at bounding box center [365, 293] width 20 height 12
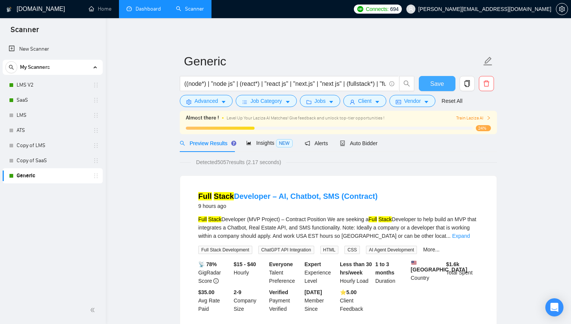
click at [439, 85] on span "Save" at bounding box center [437, 83] width 14 height 9
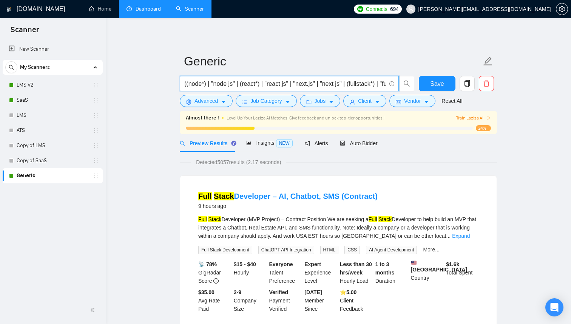
click at [321, 83] on input "((node*) | "node js" | (react*) | "react js" | "next.js" | "next js" | (fullsta…" at bounding box center [285, 83] width 202 height 9
paste input "LAMP"
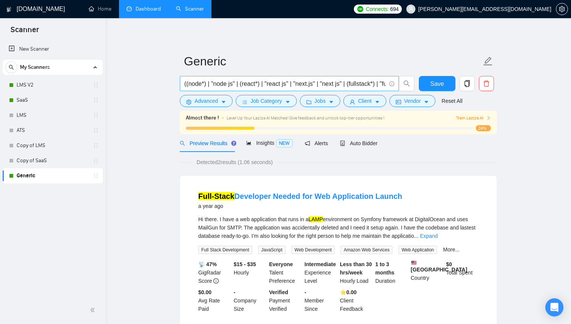
click at [273, 79] on input "((node*) | "node js" | (react*) | "react js" | "next.js" | "next js" | (fullsta…" at bounding box center [285, 83] width 202 height 9
click at [103, 174] on ul "New Scanner My Scanners LMS V2 SaaS LMS ATS Copy of LMS Copy of SaaS Generic" at bounding box center [53, 111] width 106 height 143
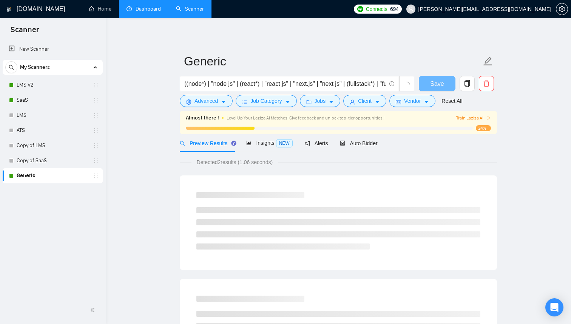
click at [127, 181] on main "Generic ((node*) | "node js" | (react*) | "react js" | "next.js" | "next js" | …" at bounding box center [338, 211] width 441 height 363
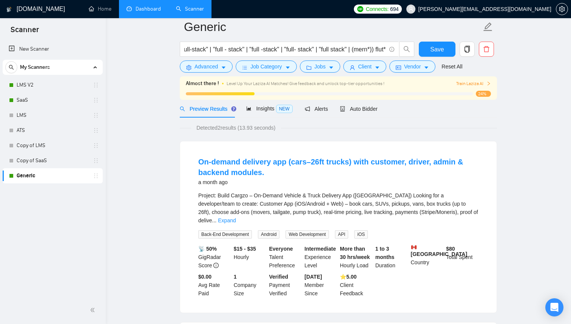
scroll to position [35, 0]
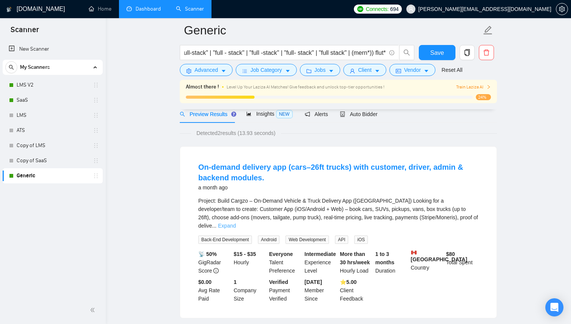
click at [236, 222] on link "Expand" at bounding box center [227, 225] width 18 height 6
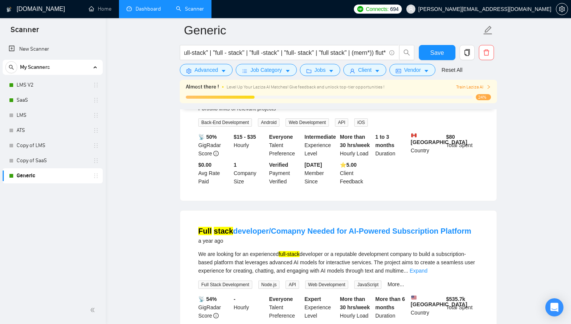
scroll to position [233, 0]
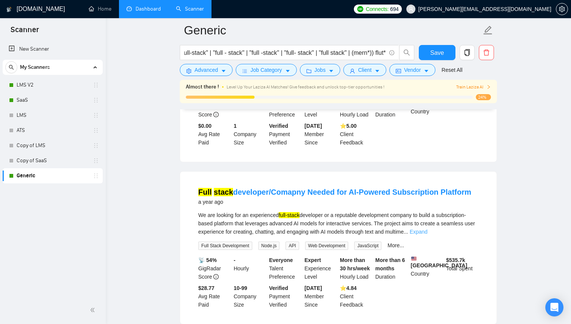
click at [428, 231] on link "Expand" at bounding box center [419, 232] width 18 height 6
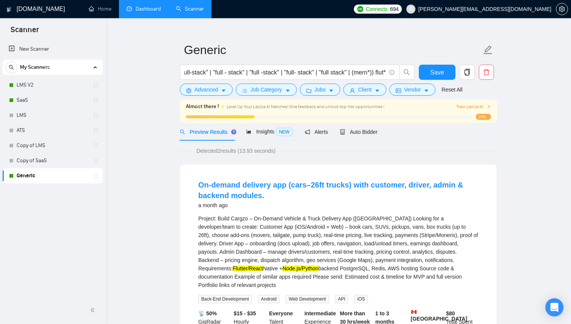
scroll to position [0, 0]
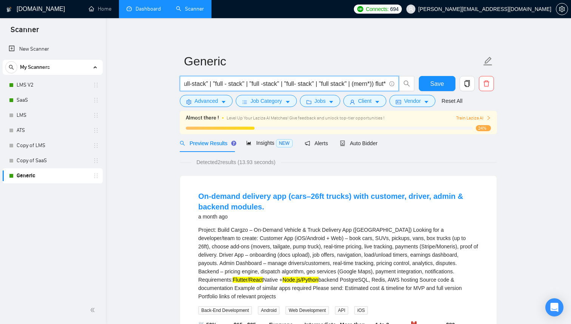
click at [347, 85] on input "((node*) | "node js" | (react*) | "react js" | "next.js" | "next js" | (fullsta…" at bounding box center [285, 83] width 202 height 9
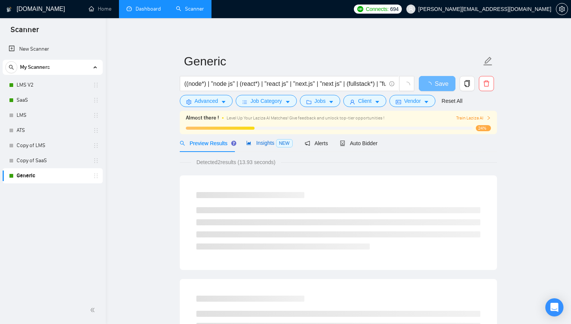
click at [274, 145] on span "Insights NEW" at bounding box center [269, 143] width 46 height 6
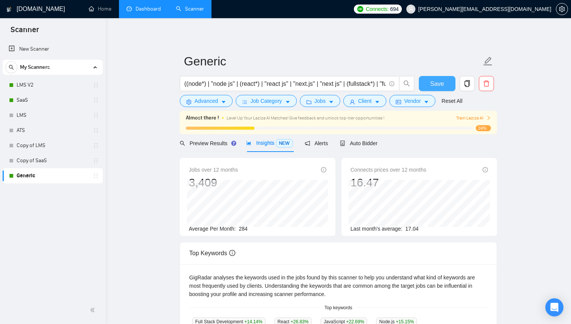
click at [446, 85] on button "Save" at bounding box center [437, 83] width 37 height 15
click at [224, 144] on span "Preview Results" at bounding box center [207, 143] width 54 height 6
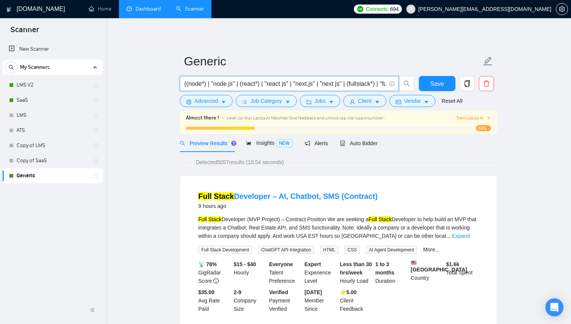
click at [286, 83] on input "((node*) | "node js" | (react*) | "react js" | "next.js" | "next js" | (fullsta…" at bounding box center [285, 83] width 202 height 9
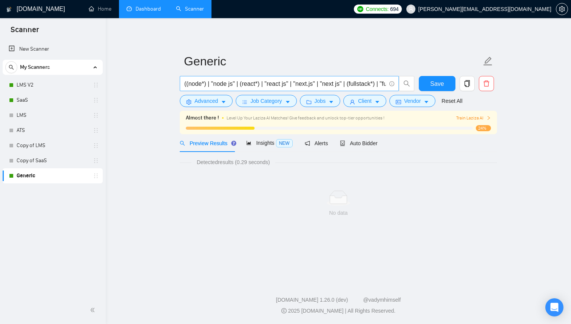
click at [264, 85] on input "((node*) | "node js" | (react*) | "react js" | "next.js" | "next js" | (fullsta…" at bounding box center [285, 83] width 202 height 9
click at [146, 168] on main "Generic ((node*) | "node js" | (react*) | "react js" | "next.js" | "next js" | …" at bounding box center [338, 147] width 441 height 235
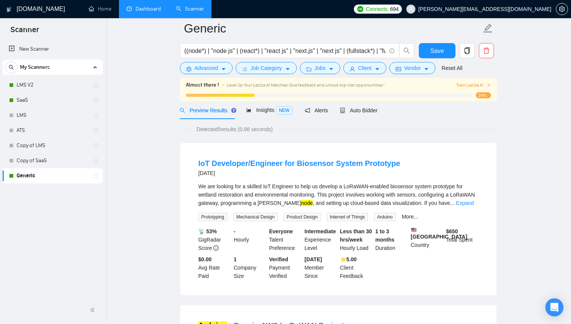
scroll to position [41, 0]
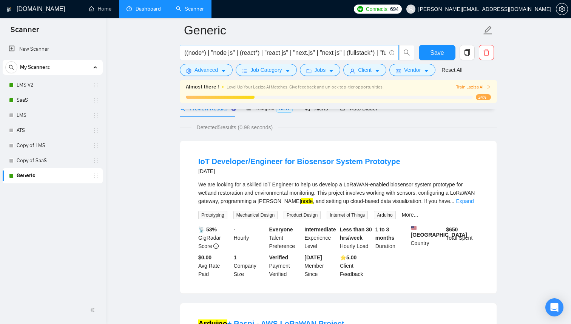
click at [273, 49] on input "((node*) | "node js" | (react*) | "react js" | "next.js" | "next js" | (fullsta…" at bounding box center [285, 52] width 202 height 9
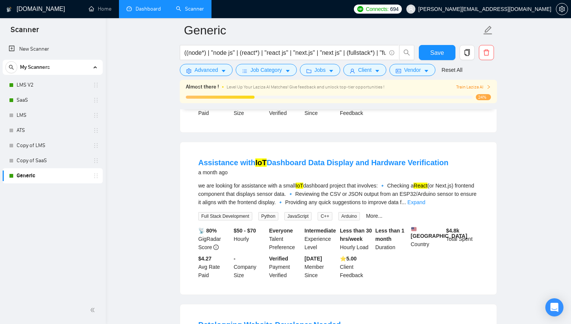
scroll to position [365, 0]
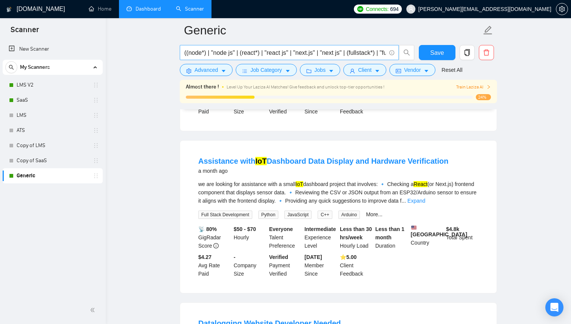
click at [294, 59] on span "((node*) | "node js" | (react*) | "react js" | "next.js" | "next js" | (fullsta…" at bounding box center [289, 52] width 219 height 15
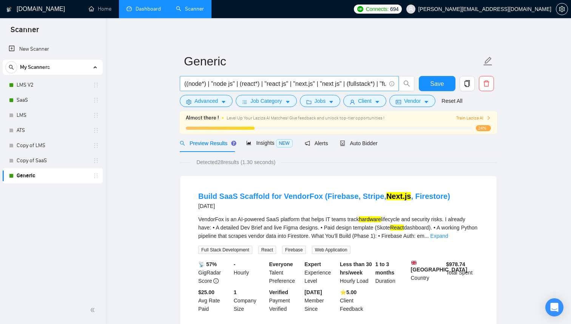
click at [305, 89] on span "((node*) | "node js" | (react*) | "react js" | "next.js" | "next js" | (fullsta…" at bounding box center [289, 83] width 219 height 15
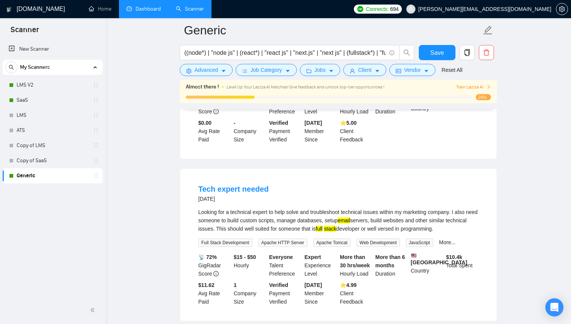
scroll to position [742, 0]
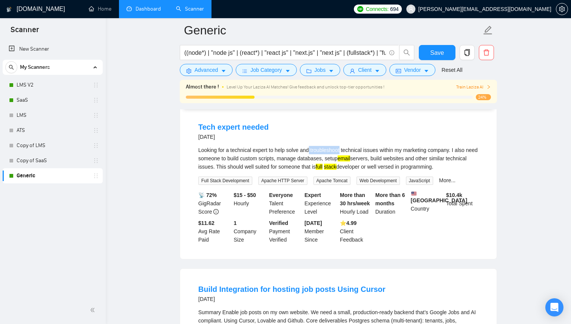
drag, startPoint x: 314, startPoint y: 162, endPoint x: 346, endPoint y: 164, distance: 32.2
click at [346, 164] on div "Looking for a technical expert to help solve and troubleshoot technical issues …" at bounding box center [338, 158] width 280 height 25
copy div "troubleshoot"
click at [334, 55] on input "((node*) | "node js" | (react*) | "react js" | "next.js" | "next js" | (fullsta…" at bounding box center [285, 52] width 202 height 9
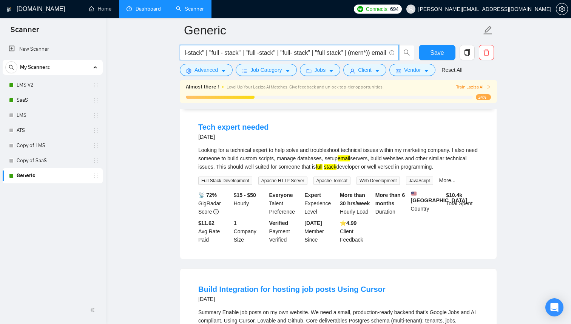
paste input "troubleshoot"
click at [153, 174] on main "Generic ((node*) | "node js" | (react*) | "react js" | "next.js" | "next js" | …" at bounding box center [338, 187] width 441 height 1799
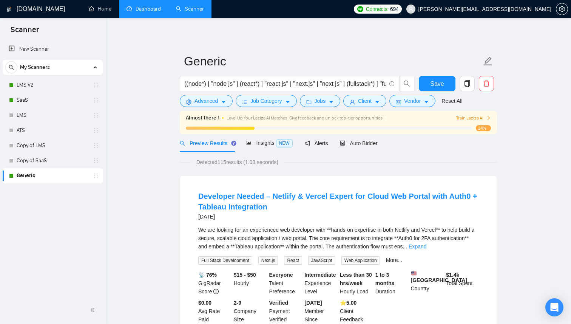
scroll to position [25, 0]
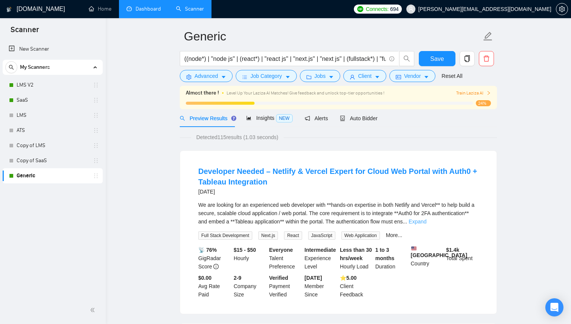
click at [426, 221] on link "Expand" at bounding box center [418, 221] width 18 height 6
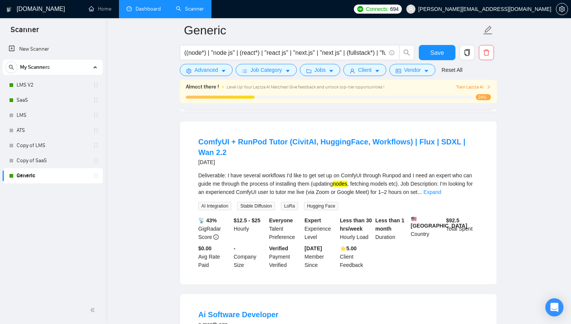
scroll to position [514, 0]
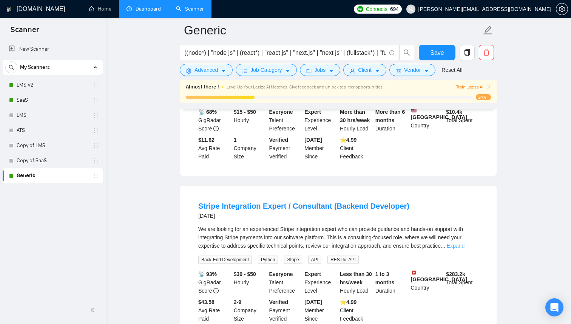
click at [462, 249] on link "Expand" at bounding box center [456, 245] width 18 height 6
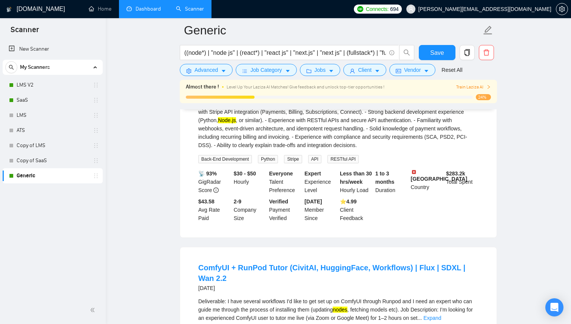
scroll to position [811, 0]
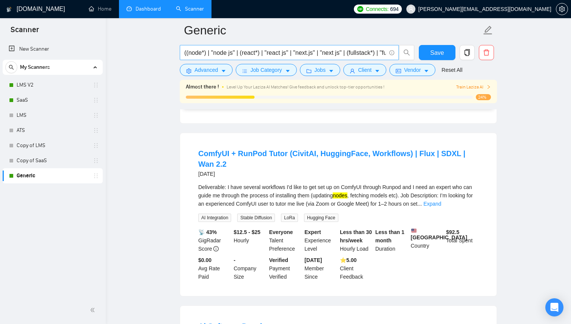
click at [274, 58] on span "((node*) | "node js" | (react*) | "react js" | "next.js" | "next js" | (fullsta…" at bounding box center [289, 52] width 219 height 15
click at [341, 55] on input "((node*) | "node js" | (react*) | "react js" | "next.js" | "next js" | (fullsta…" at bounding box center [285, 52] width 202 height 9
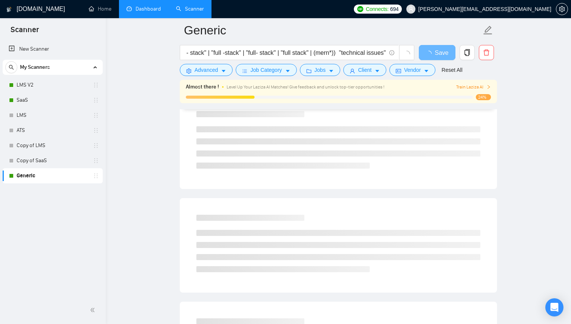
scroll to position [0, 0]
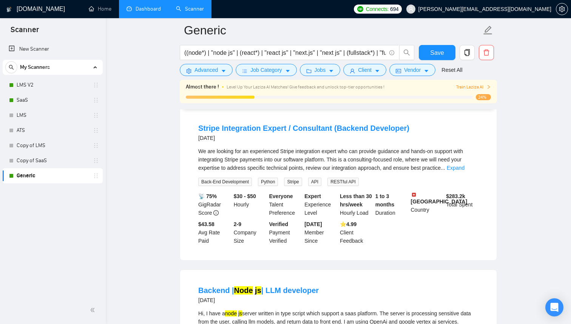
scroll to position [242, 0]
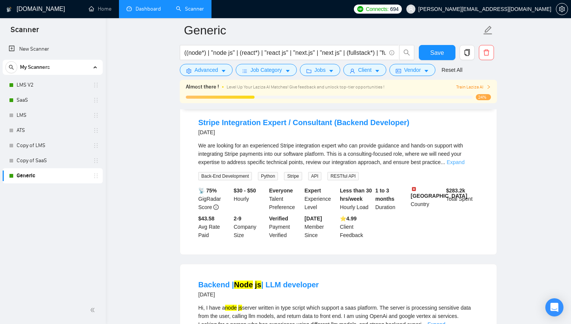
click at [465, 165] on link "Expand" at bounding box center [456, 162] width 18 height 6
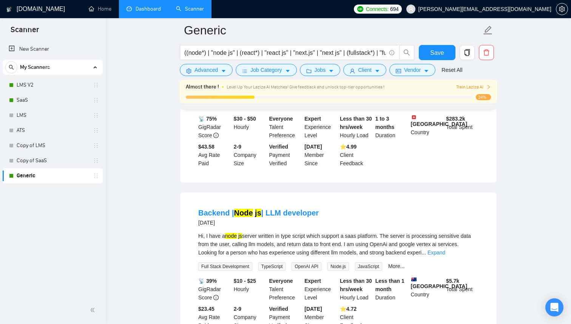
scroll to position [414, 0]
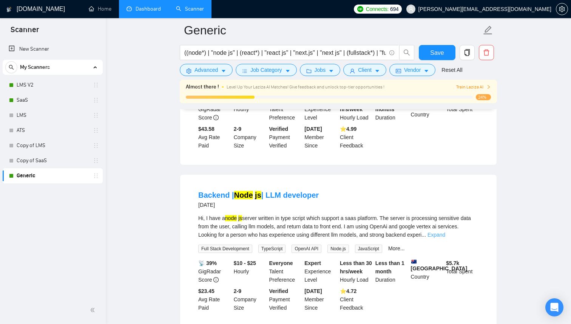
click at [445, 238] on link "Expand" at bounding box center [437, 235] width 18 height 6
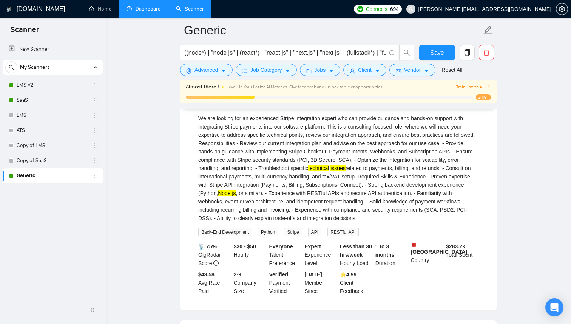
scroll to position [0, 0]
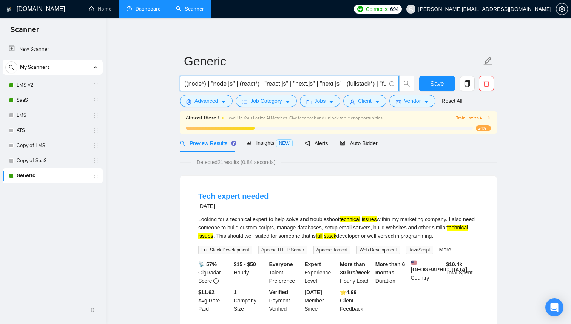
click at [350, 79] on input "((node*) | "node js" | (react*) | "react js" | "next.js" | "next js" | (fullsta…" at bounding box center [285, 83] width 202 height 9
click at [336, 83] on input "((node*) | "node js" | (react*) | "react js" | "next.js" | "next js" | (fullsta…" at bounding box center [285, 83] width 202 height 9
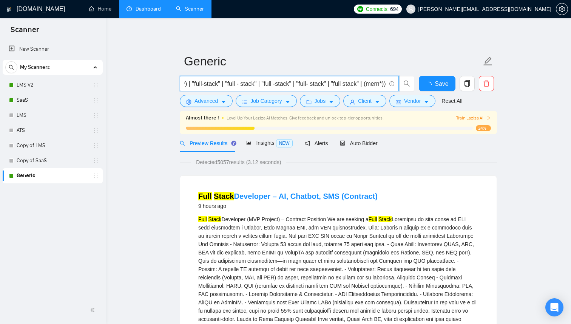
scroll to position [0, 0]
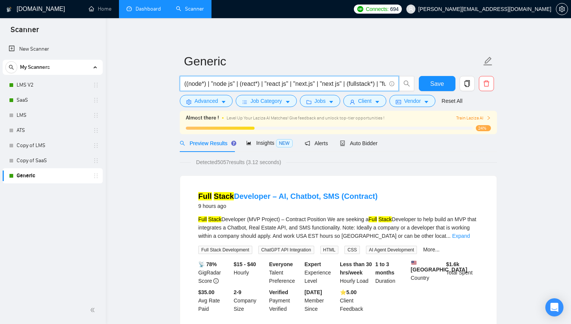
click at [321, 85] on input "((node*) | "node js" | (react*) | "react js" | "next.js" | "next js" | (fullsta…" at bounding box center [285, 83] width 202 height 9
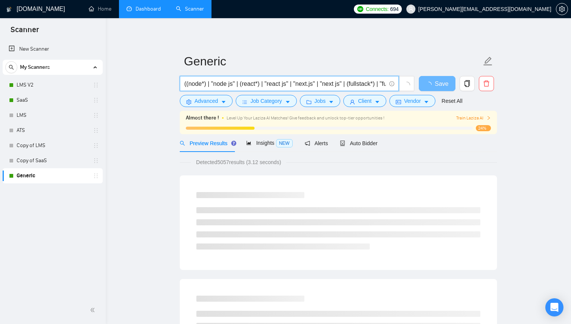
click at [329, 87] on input "((node*) | "node js" | (react*) | "react js" | "next.js" | "next js" | (fullsta…" at bounding box center [285, 83] width 202 height 9
click at [364, 85] on input "((node*) | "node js" | (react*) | "react js" | "next.js" | "next js" | (fullsta…" at bounding box center [285, 83] width 202 height 9
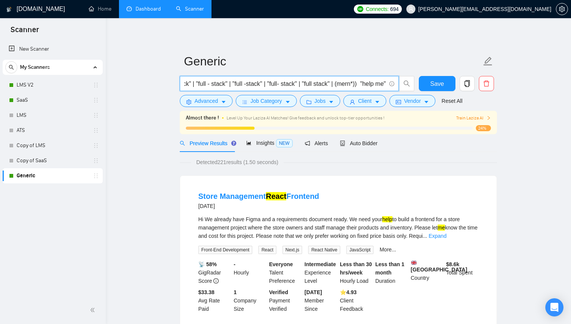
scroll to position [0, 0]
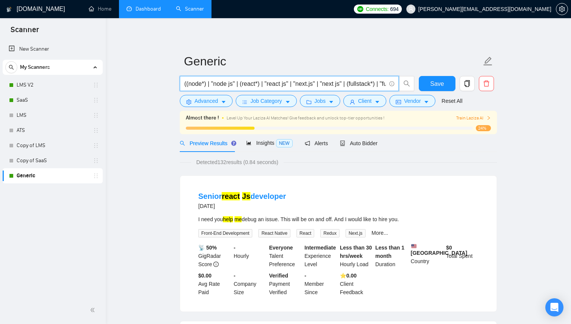
click at [317, 83] on input "((node*) | "node js" | (react*) | "react js" | "next.js" | "next js" | (fullsta…" at bounding box center [285, 83] width 202 height 9
type input "((node*) | "node js" | (react*) | "react js" | "next.js" | "next js" | (fullsta…"
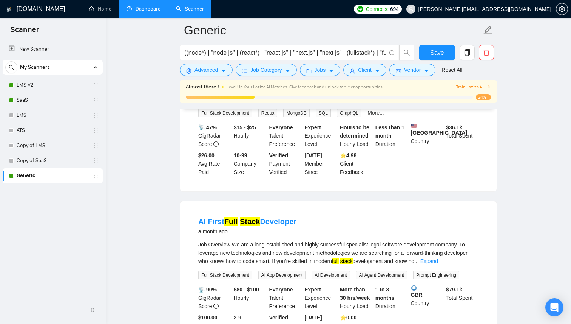
scroll to position [482, 0]
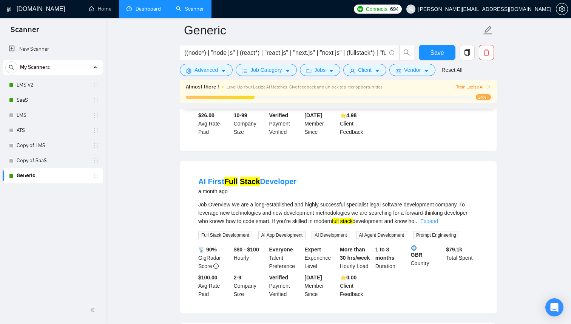
click at [438, 224] on link "Expand" at bounding box center [429, 221] width 18 height 6
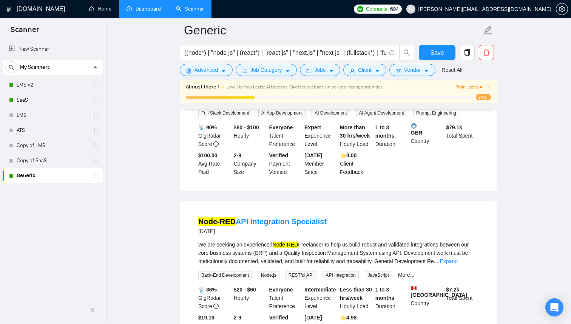
scroll to position [846, 0]
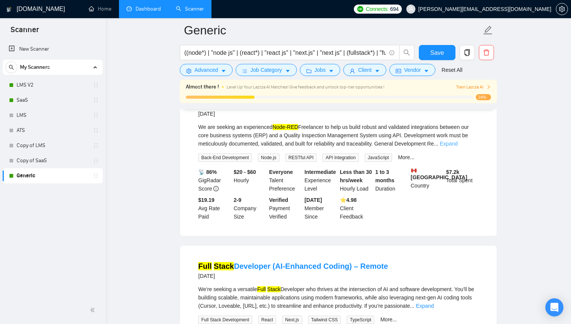
click at [458, 147] on link "Expand" at bounding box center [449, 144] width 18 height 6
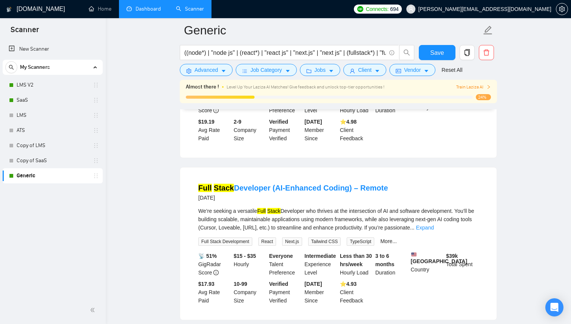
scroll to position [1227, 0]
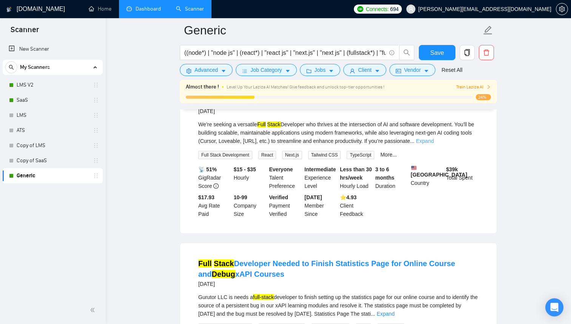
click at [434, 144] on link "Expand" at bounding box center [425, 141] width 18 height 6
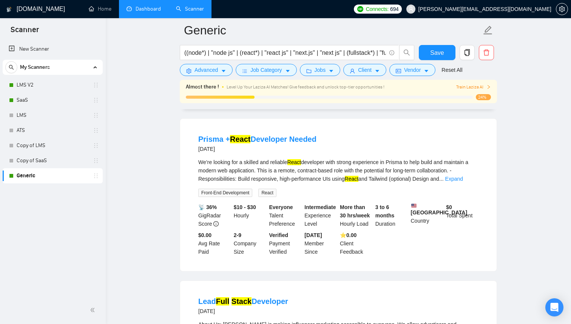
scroll to position [1662, 0]
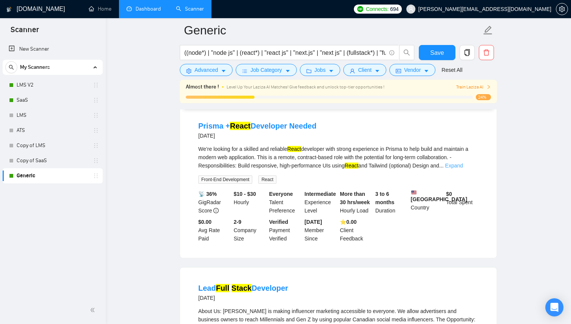
click at [463, 168] on link "Expand" at bounding box center [454, 165] width 18 height 6
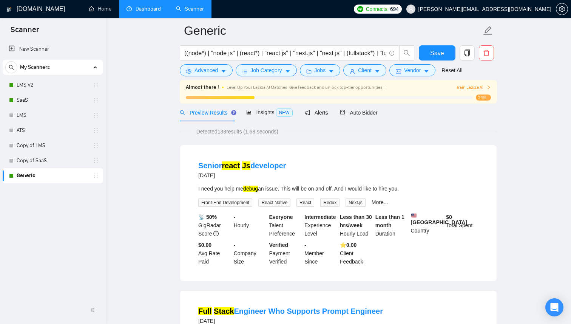
scroll to position [0, 0]
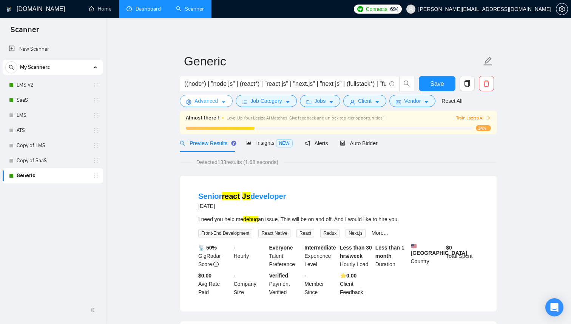
click at [219, 99] on button "Advanced" at bounding box center [206, 101] width 53 height 12
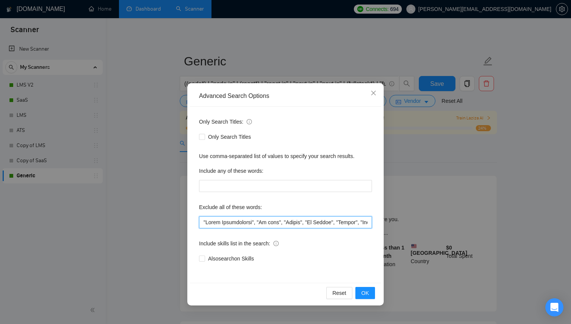
click at [245, 217] on input "text" at bounding box center [285, 222] width 173 height 12
type input ""Wrong Technologies", "No code", "Mobile", "No Agency", "Hiring", "Misc", "Wron…"
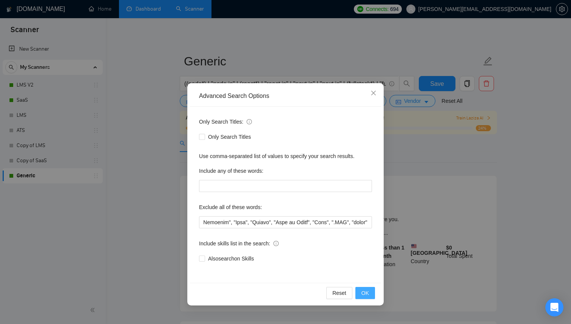
click at [371, 292] on button "OK" at bounding box center [365, 293] width 20 height 12
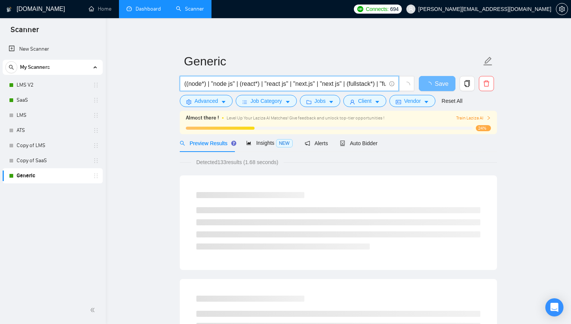
click at [351, 86] on input "((node*) | "node js" | (react*) | "react js" | "next.js" | "next js" | (fullsta…" at bounding box center [285, 83] width 202 height 9
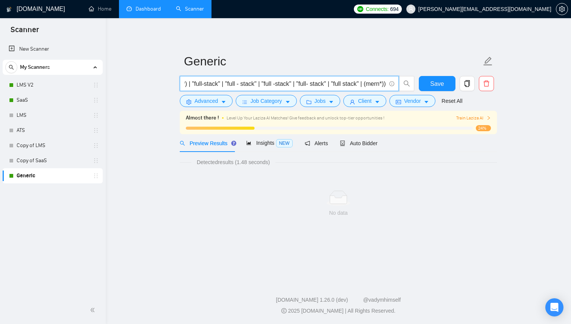
scroll to position [0, 211]
click at [162, 172] on main "Generic ((node*) | "node js" | (react*) | "react js" | "next.js" | "next js" | …" at bounding box center [338, 147] width 441 height 235
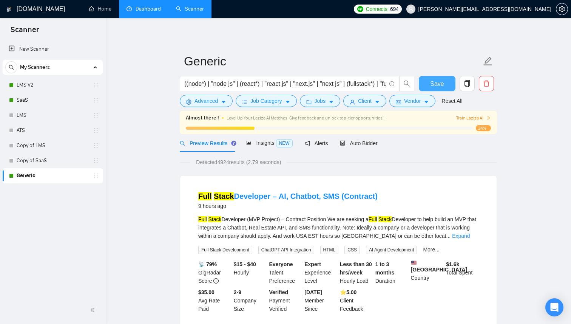
click at [448, 85] on button "Save" at bounding box center [437, 83] width 37 height 15
click at [266, 139] on div "Insights NEW" at bounding box center [269, 143] width 46 height 9
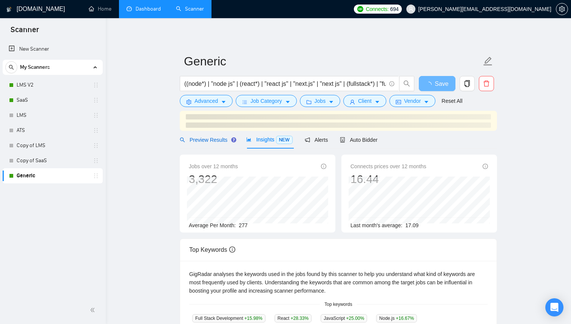
click at [219, 142] on span "Preview Results" at bounding box center [207, 140] width 54 height 6
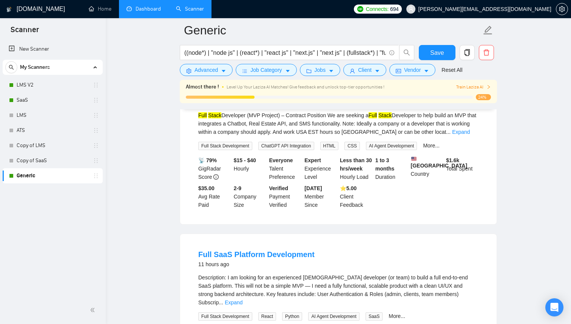
scroll to position [99, 0]
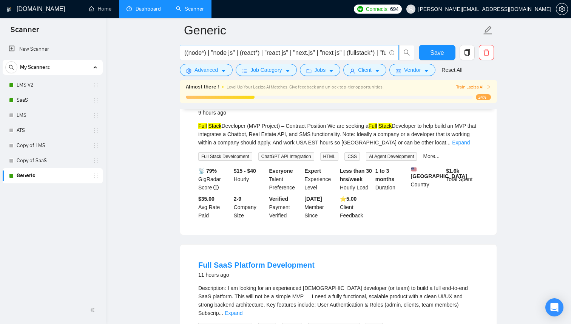
click at [301, 50] on input "((node*) | "node js" | (react*) | "react js" | "next.js" | "next js" | (fullsta…" at bounding box center [285, 52] width 202 height 9
paste input "Needed to finish"
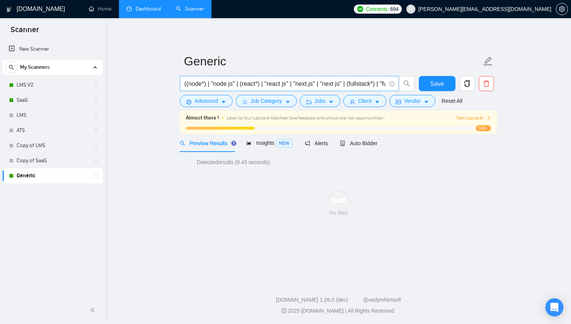
click at [220, 88] on span "((node*) | "node js" | (react*) | "react js" | "next.js" | "next js" | (fullsta…" at bounding box center [289, 83] width 219 height 15
click at [339, 83] on input "((node*) | "node js" | (react*) | "react js" | "next.js" | "next js" | (fullsta…" at bounding box center [285, 83] width 202 height 9
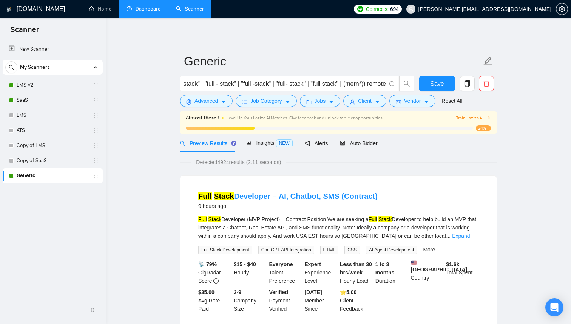
scroll to position [0, 0]
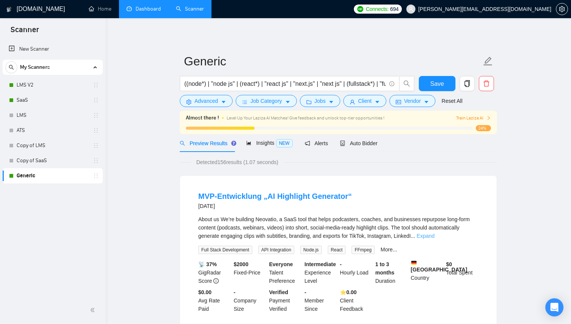
click at [434, 237] on link "Expand" at bounding box center [426, 236] width 18 height 6
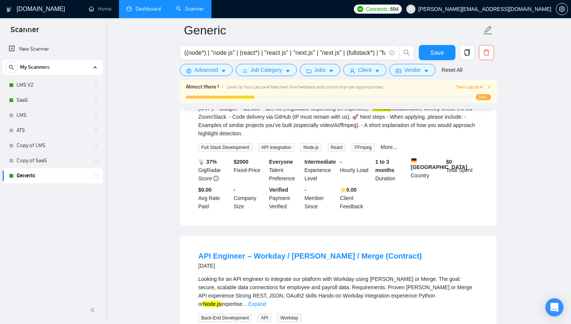
scroll to position [323, 0]
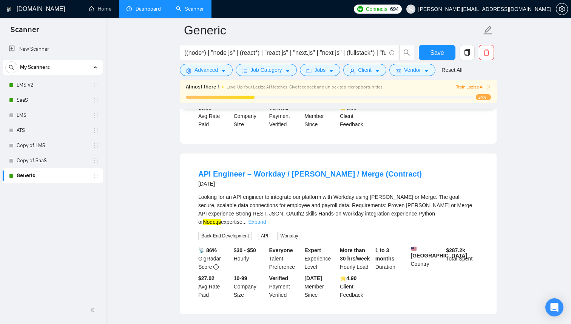
click at [266, 219] on link "Expand" at bounding box center [257, 222] width 18 height 6
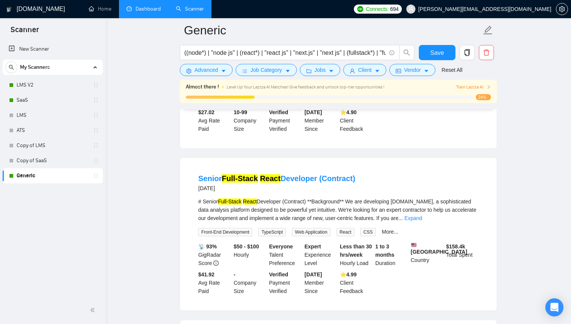
scroll to position [490, 0]
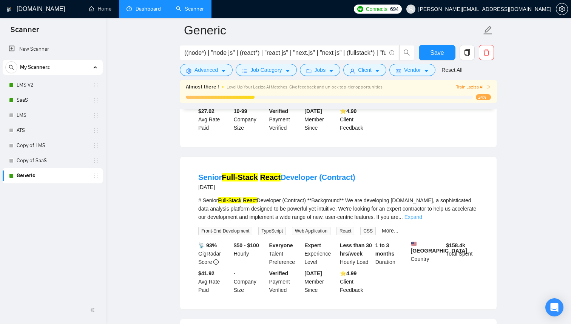
click at [422, 220] on link "Expand" at bounding box center [414, 217] width 18 height 6
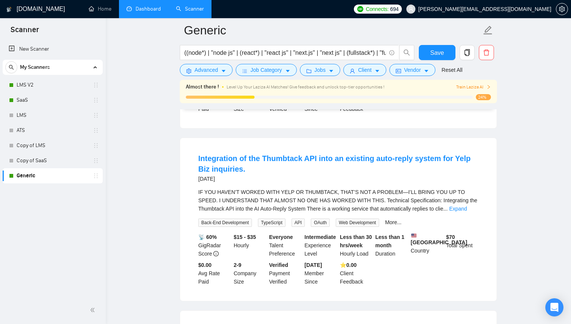
scroll to position [962, 0]
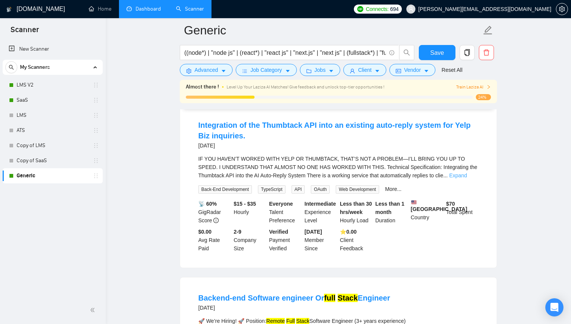
click at [467, 178] on link "Expand" at bounding box center [458, 175] width 18 height 6
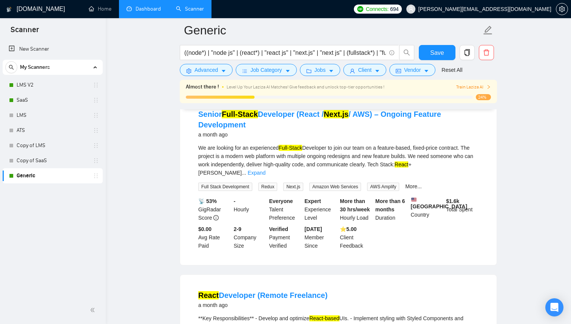
scroll to position [1382, 0]
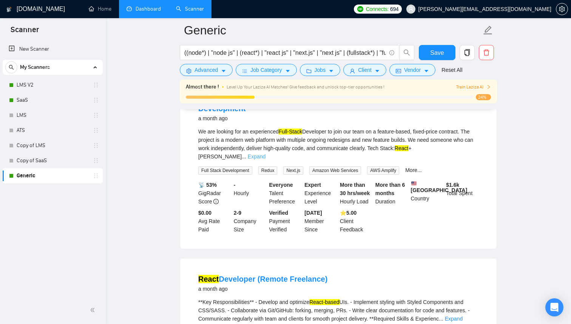
click at [266, 159] on link "Expand" at bounding box center [257, 156] width 18 height 6
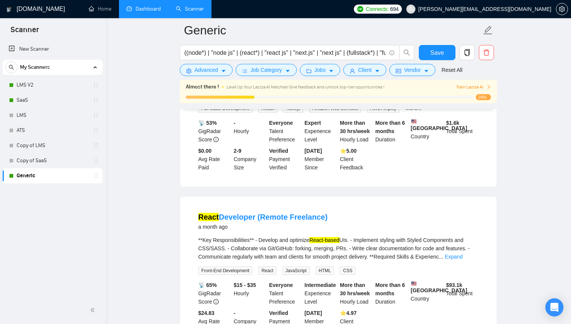
scroll to position [1592, 0]
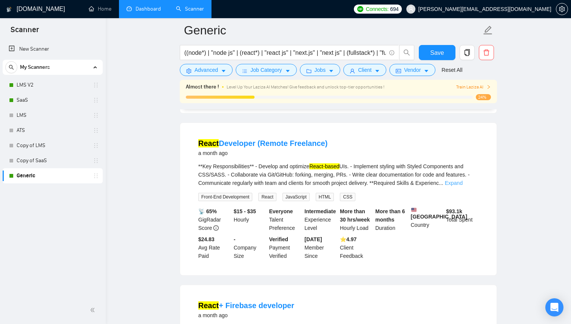
click at [463, 186] on link "Expand" at bounding box center [454, 183] width 18 height 6
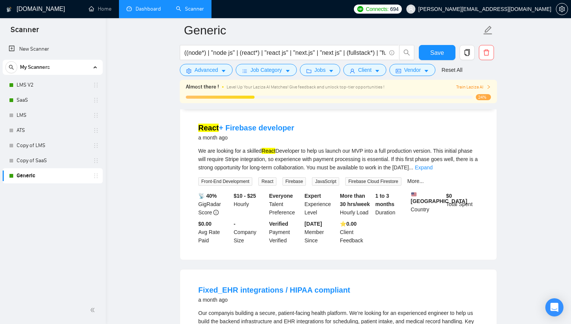
scroll to position [1532, 0]
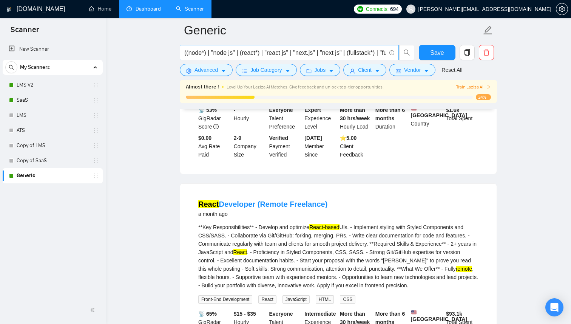
click at [326, 56] on input "((node*) | "node js" | (react*) | "react js" | "next.js" | "next js" | (fullsta…" at bounding box center [285, 52] width 202 height 9
type input "((node*) | "node js" | (react*) | "react js" | "next.js" | "next js" | (fullsta…"
click at [225, 70] on icon "caret-down" at bounding box center [224, 71] width 4 height 2
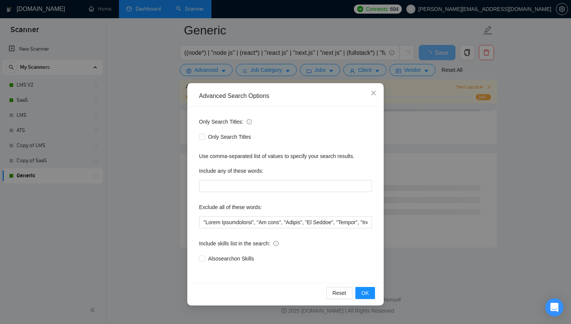
scroll to position [960, 0]
click at [258, 224] on input "text" at bounding box center [285, 222] width 173 height 12
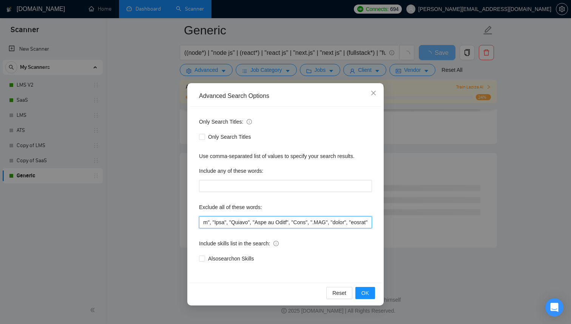
scroll to position [0, 9660]
type input ""Wrong Technologies", "No code", "Mobile", "No Agency", "Hiring", "Misc", "Wron…"
click at [374, 295] on button "OK" at bounding box center [365, 293] width 20 height 12
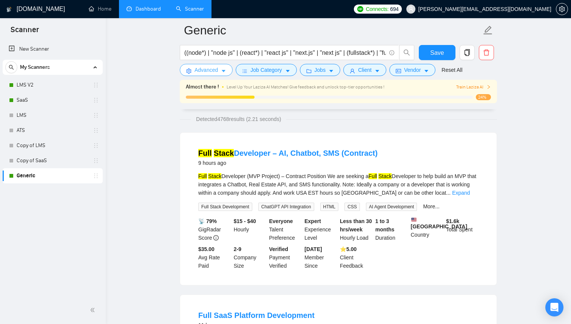
scroll to position [0, 0]
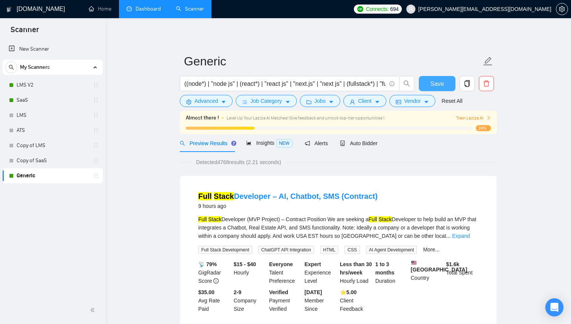
click at [440, 83] on span "Save" at bounding box center [437, 83] width 14 height 9
click at [257, 140] on span "Insights NEW" at bounding box center [269, 143] width 46 height 6
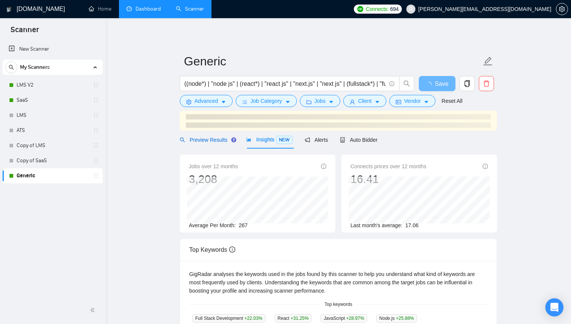
click at [212, 141] on span "Preview Results" at bounding box center [207, 140] width 54 height 6
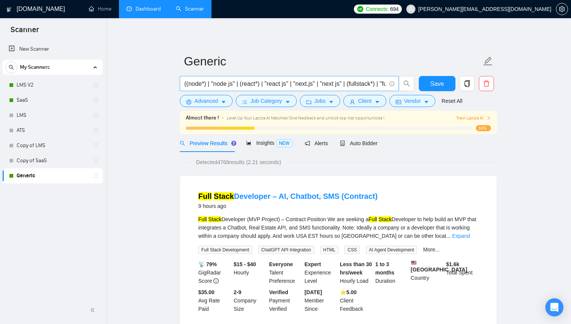
click at [342, 88] on span "((node*) | "node js" | (react*) | "react js" | "next.js" | "next js" | (fullsta…" at bounding box center [289, 83] width 219 height 15
click at [343, 82] on input "((node*) | "node js" | (react*) | "react js" | "next.js" | "next js" | (fullsta…" at bounding box center [285, 83] width 202 height 9
type input "((node*) | "node js" | (react*) | "react js" | "next.js" | "next js" | (fullsta…"
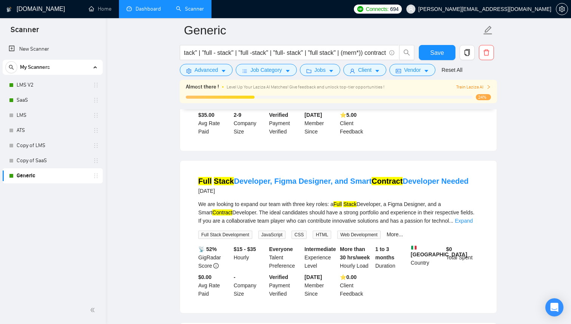
scroll to position [205, 0]
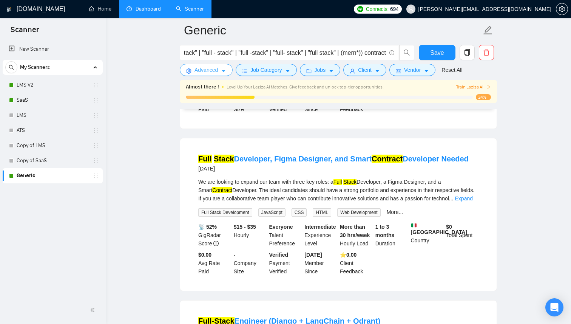
click at [230, 71] on button "Advanced" at bounding box center [206, 70] width 53 height 12
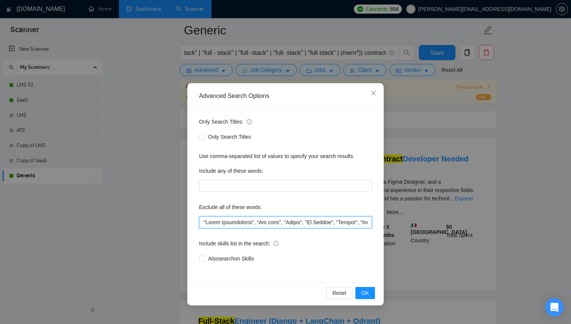
click at [232, 222] on input "text" at bounding box center [285, 222] width 173 height 12
paste input "Smart Contract"
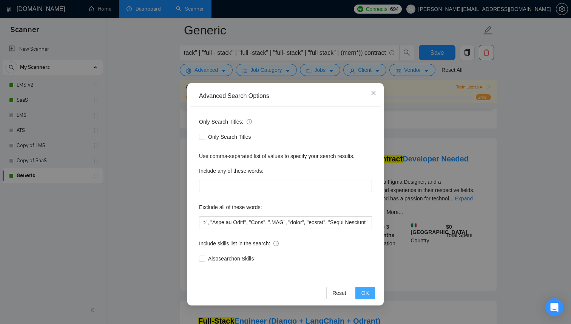
click at [370, 291] on button "OK" at bounding box center [365, 293] width 20 height 12
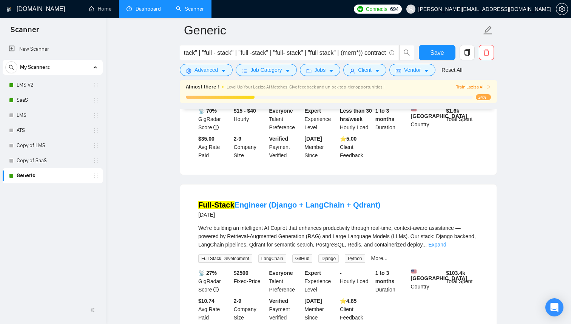
scroll to position [161, 0]
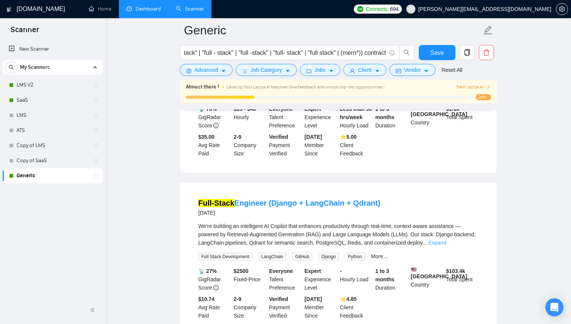
click at [446, 246] on link "Expand" at bounding box center [437, 242] width 18 height 6
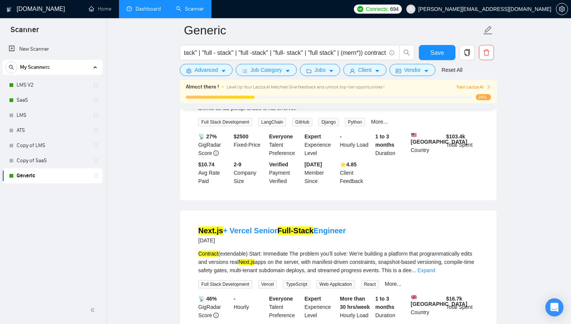
scroll to position [600, 0]
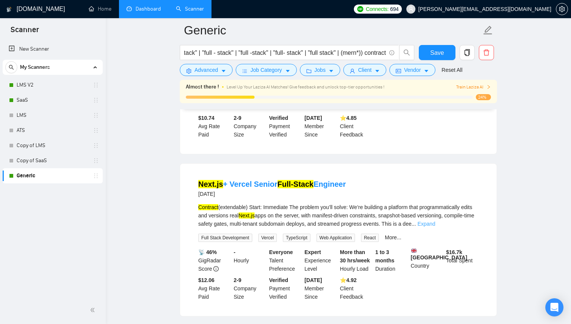
click at [435, 227] on link "Expand" at bounding box center [426, 224] width 18 height 6
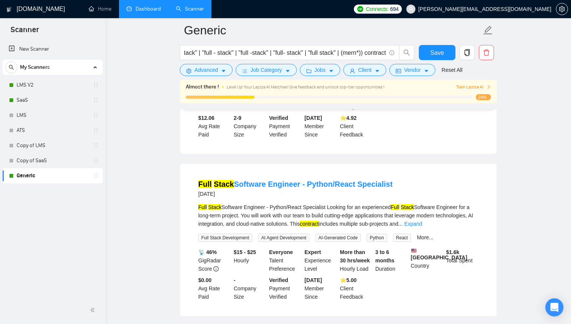
scroll to position [923, 0]
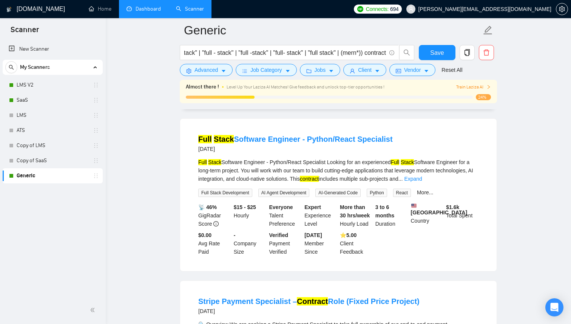
click at [474, 183] on div "Full Stack Software Engineer - Python/React Specialist Looking for an experienc…" at bounding box center [338, 170] width 280 height 25
click at [422, 182] on link "Expand" at bounding box center [413, 179] width 18 height 6
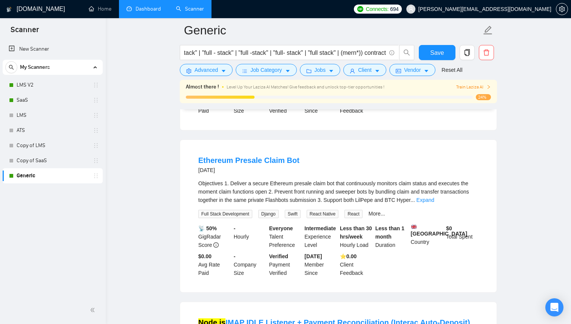
scroll to position [1366, 0]
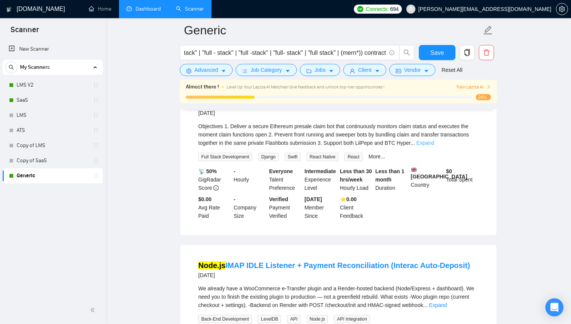
click at [434, 146] on link "Expand" at bounding box center [426, 143] width 18 height 6
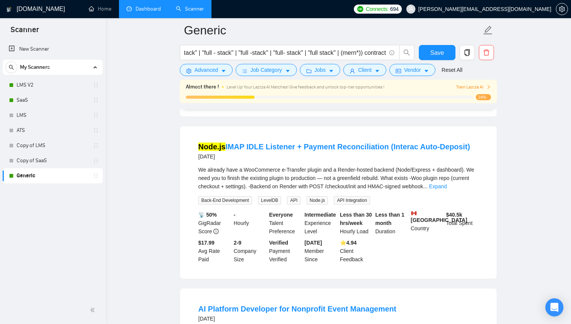
scroll to position [1880, 0]
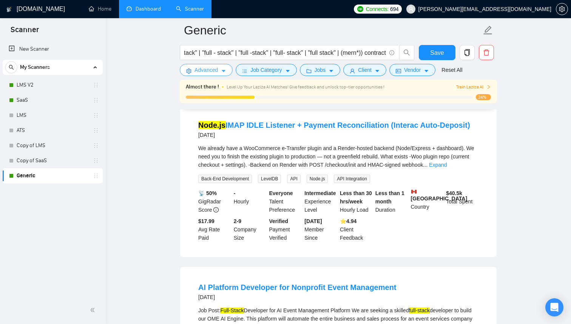
click at [222, 75] on button "Advanced" at bounding box center [206, 70] width 53 height 12
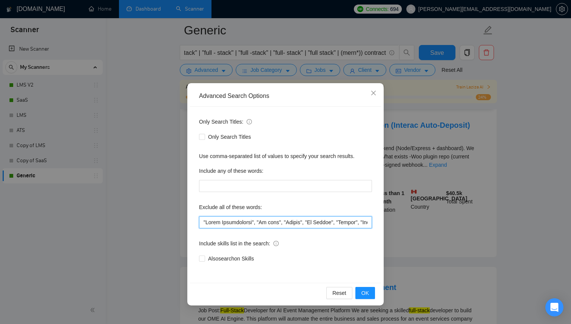
click at [274, 218] on input "text" at bounding box center [285, 222] width 173 height 12
click at [332, 221] on input "text" at bounding box center [285, 222] width 173 height 12
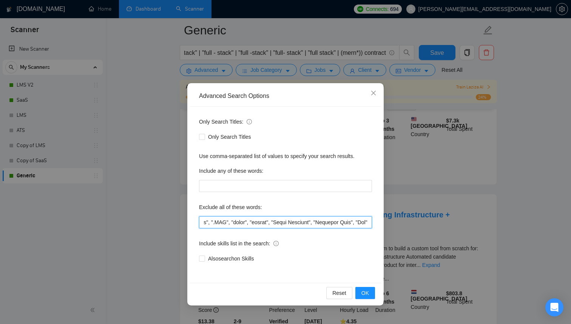
scroll to position [0, 9761]
type input ""Wrong Technologies", "No code", "Mobile", "No Agency", "Hiring", "Misc", "Wron…"
click at [367, 298] on button "OK" at bounding box center [365, 293] width 20 height 12
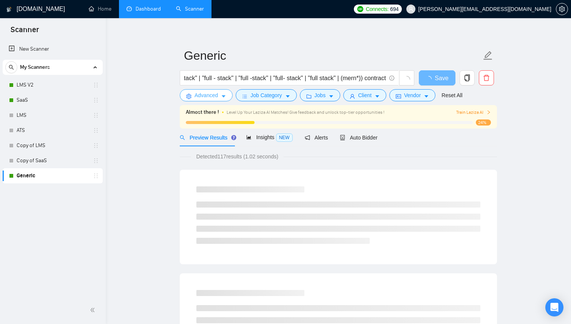
scroll to position [0, 0]
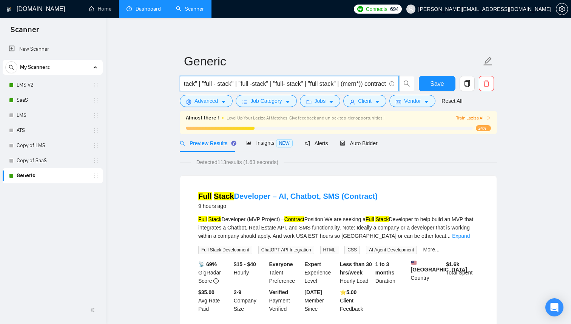
click at [323, 86] on input "((node*) | "node js" | (react*) | "react js" | "next.js" | "next js" | (fullsta…" at bounding box center [285, 83] width 202 height 9
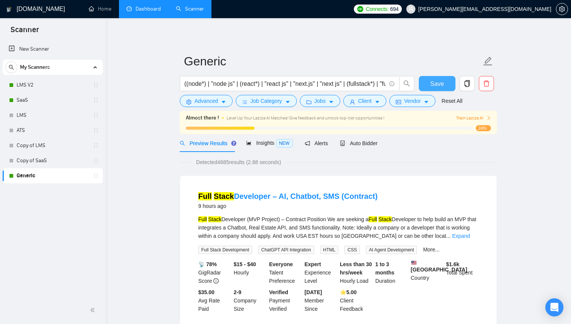
click at [435, 83] on span "Save" at bounding box center [437, 83] width 14 height 9
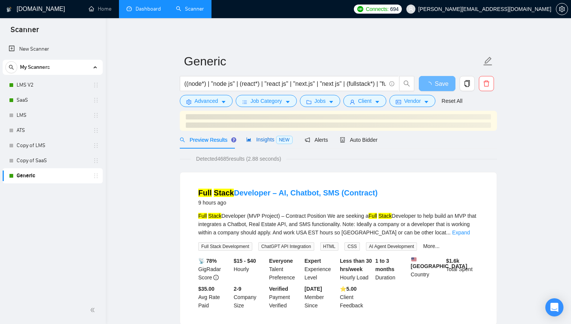
click at [266, 143] on div "Insights NEW" at bounding box center [269, 139] width 46 height 9
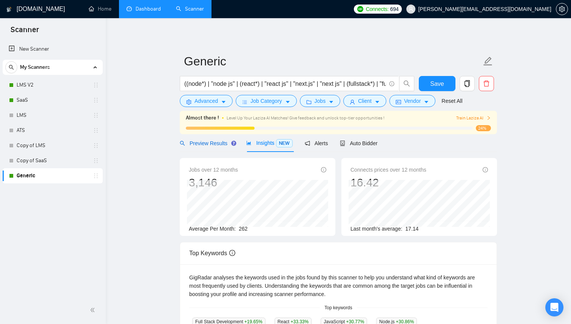
click at [205, 140] on span "Preview Results" at bounding box center [207, 143] width 54 height 6
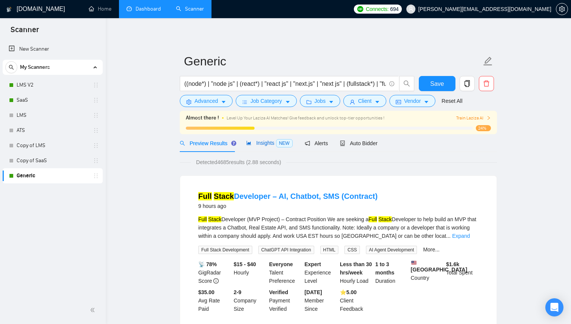
click at [272, 144] on span "Insights NEW" at bounding box center [269, 143] width 46 height 6
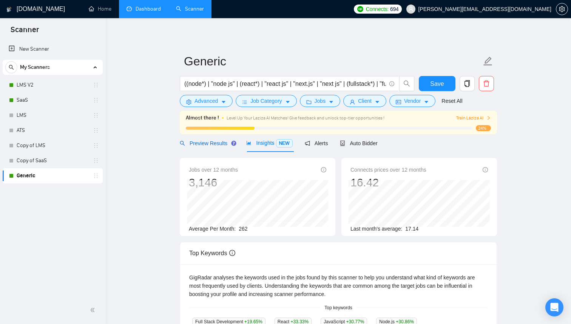
click at [215, 143] on span "Preview Results" at bounding box center [207, 143] width 54 height 6
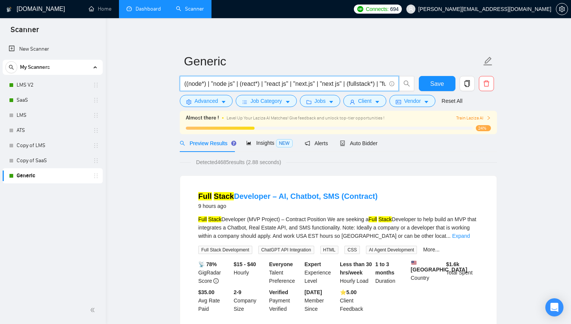
click at [288, 79] on input "((node*) | "node js" | (react*) | "react js" | "next.js" | "next js" | (fullsta…" at bounding box center [285, 83] width 202 height 9
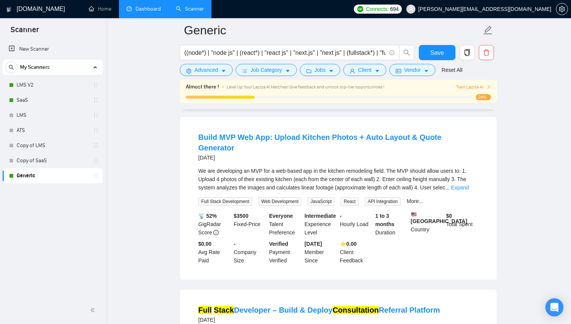
scroll to position [903, 0]
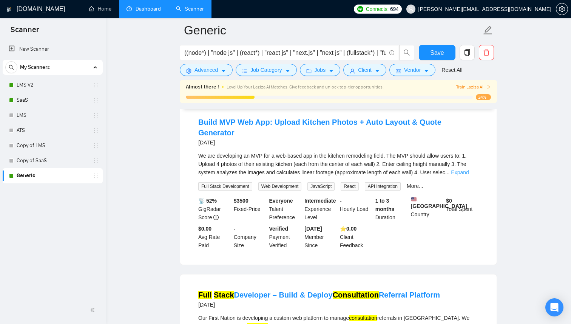
click at [463, 172] on link "Expand" at bounding box center [460, 172] width 18 height 6
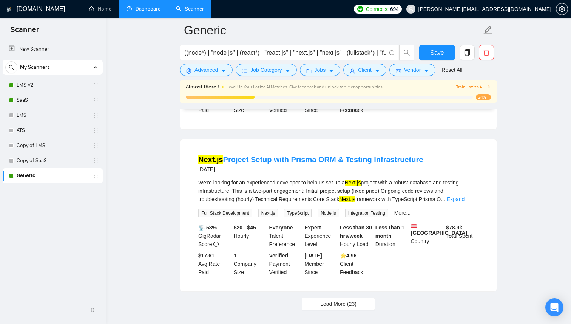
scroll to position [1624, 0]
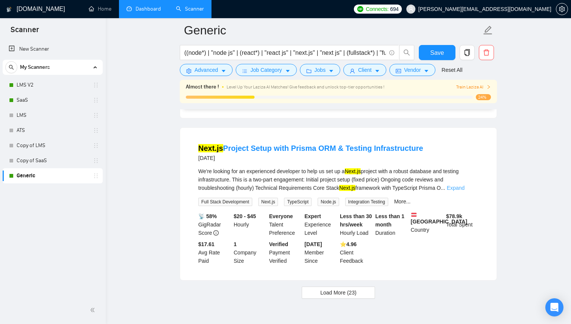
click at [465, 191] on link "Expand" at bounding box center [456, 188] width 18 height 6
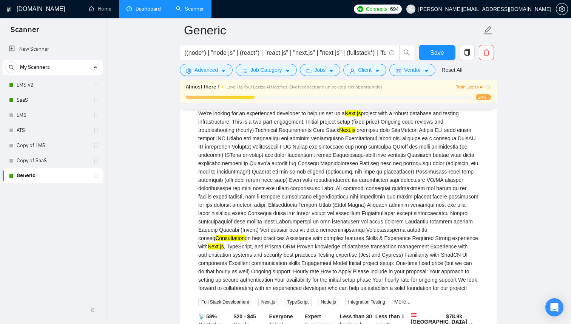
scroll to position [1739, 0]
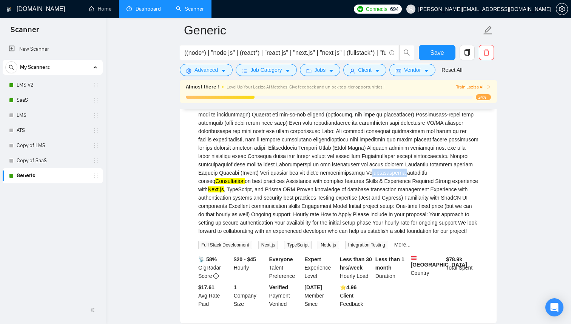
drag, startPoint x: 280, startPoint y: 192, endPoint x: 242, endPoint y: 192, distance: 37.8
click at [242, 192] on div "We're looking for an experienced developer to help us set up a Next.js project …" at bounding box center [338, 143] width 280 height 183
click at [230, 74] on button "Advanced" at bounding box center [206, 70] width 53 height 12
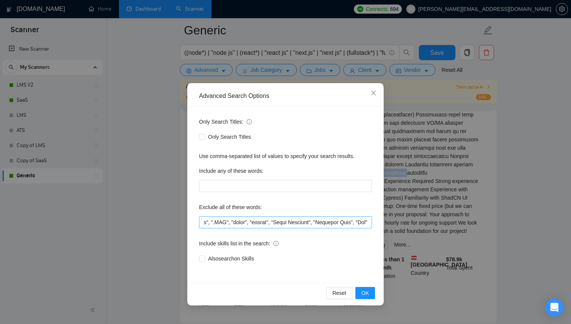
scroll to position [0, 9761]
click at [375, 96] on icon "close" at bounding box center [374, 93] width 6 height 6
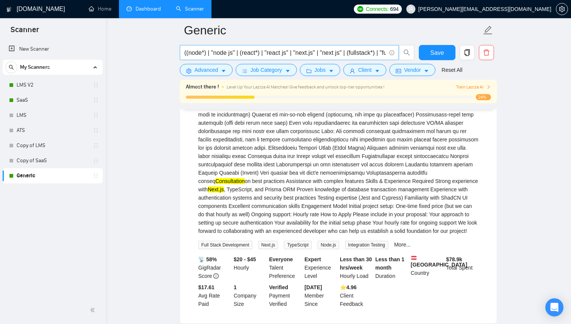
click at [273, 58] on span "((node*) | "node js" | (react*) | "react js" | "next.js" | "next js" | (fullsta…" at bounding box center [289, 52] width 219 height 15
click at [274, 51] on input "((node*) | "node js" | (react*) | "react js" | "next.js" | "next js" | (fullsta…" at bounding box center [285, 52] width 202 height 9
click at [373, 53] on input "((node*) | "node js" | (react*) | "react js" | "next.js" | "next js" | (fullsta…" at bounding box center [285, 52] width 202 height 9
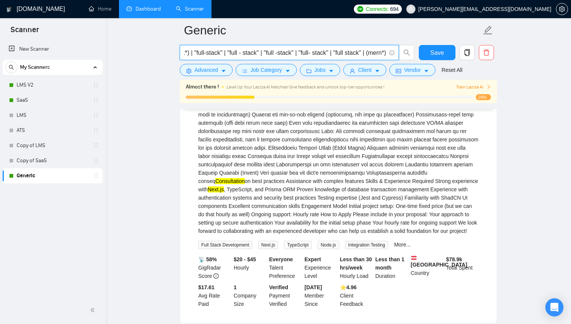
scroll to position [0, 208]
type input "((node*) | "node js" | (react*) | "react js" | "next.js" | "next js" | (fullsta…"
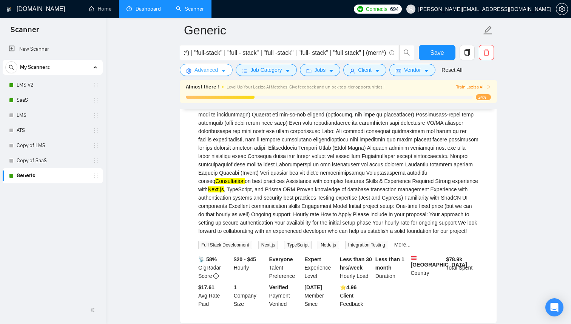
click at [223, 71] on icon "caret-down" at bounding box center [223, 70] width 5 height 5
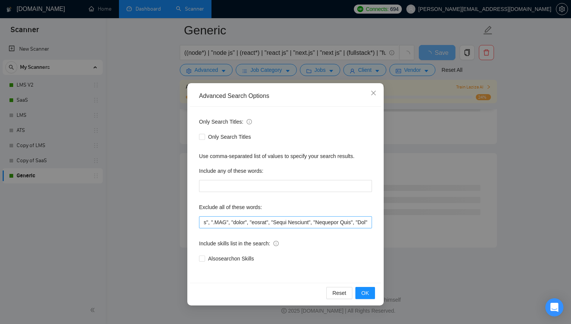
scroll to position [960, 0]
click at [243, 219] on input "text" at bounding box center [285, 222] width 173 height 12
paste input "technical issues"
type input ""Wrong Technologies", "No code", "Mobile", "No Agency", "Hiring", "Misc", "Wron…"
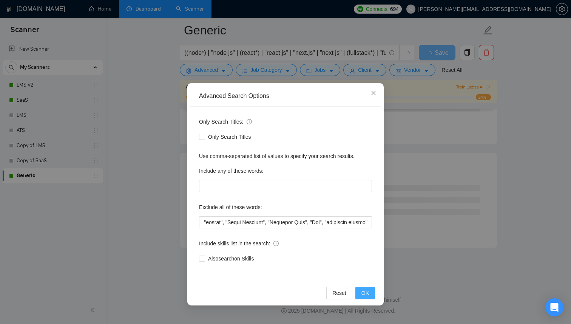
click at [366, 293] on span "OK" at bounding box center [365, 293] width 8 height 8
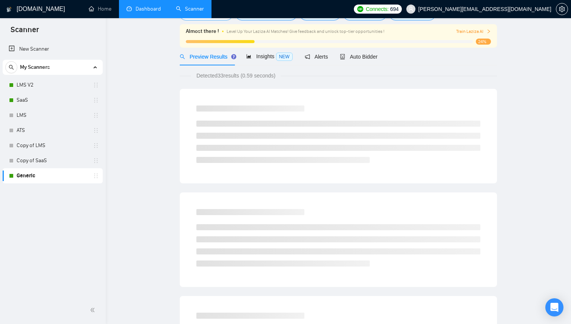
scroll to position [0, 0]
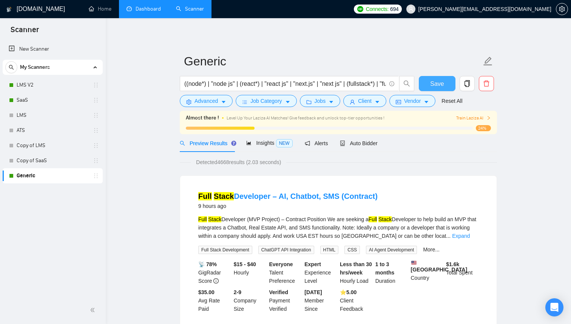
click at [431, 83] on span "Save" at bounding box center [437, 83] width 14 height 9
click at [94, 11] on link "Home" at bounding box center [100, 9] width 23 height 6
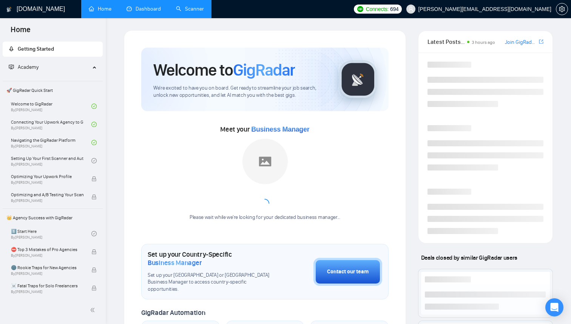
click at [156, 10] on link "Dashboard" at bounding box center [144, 9] width 34 height 6
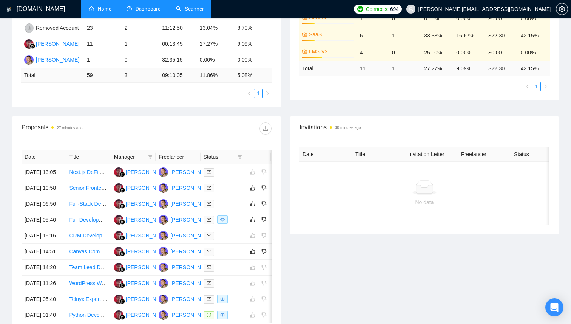
scroll to position [210, 0]
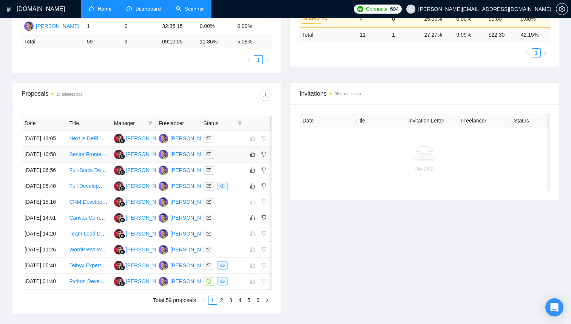
click at [174, 162] on td "[PERSON_NAME]" at bounding box center [178, 155] width 45 height 16
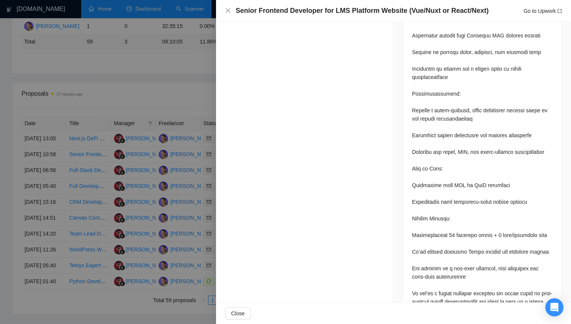
scroll to position [436, 0]
click at [465, 148] on div at bounding box center [482, 151] width 141 height 457
copy div "SEO"
click at [191, 80] on div at bounding box center [285, 162] width 571 height 324
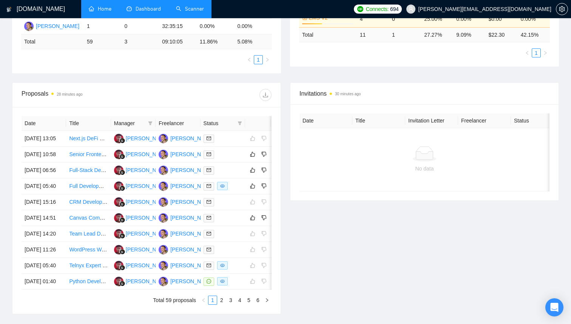
scroll to position [0, 0]
